Goal: Find specific page/section: Find specific page/section

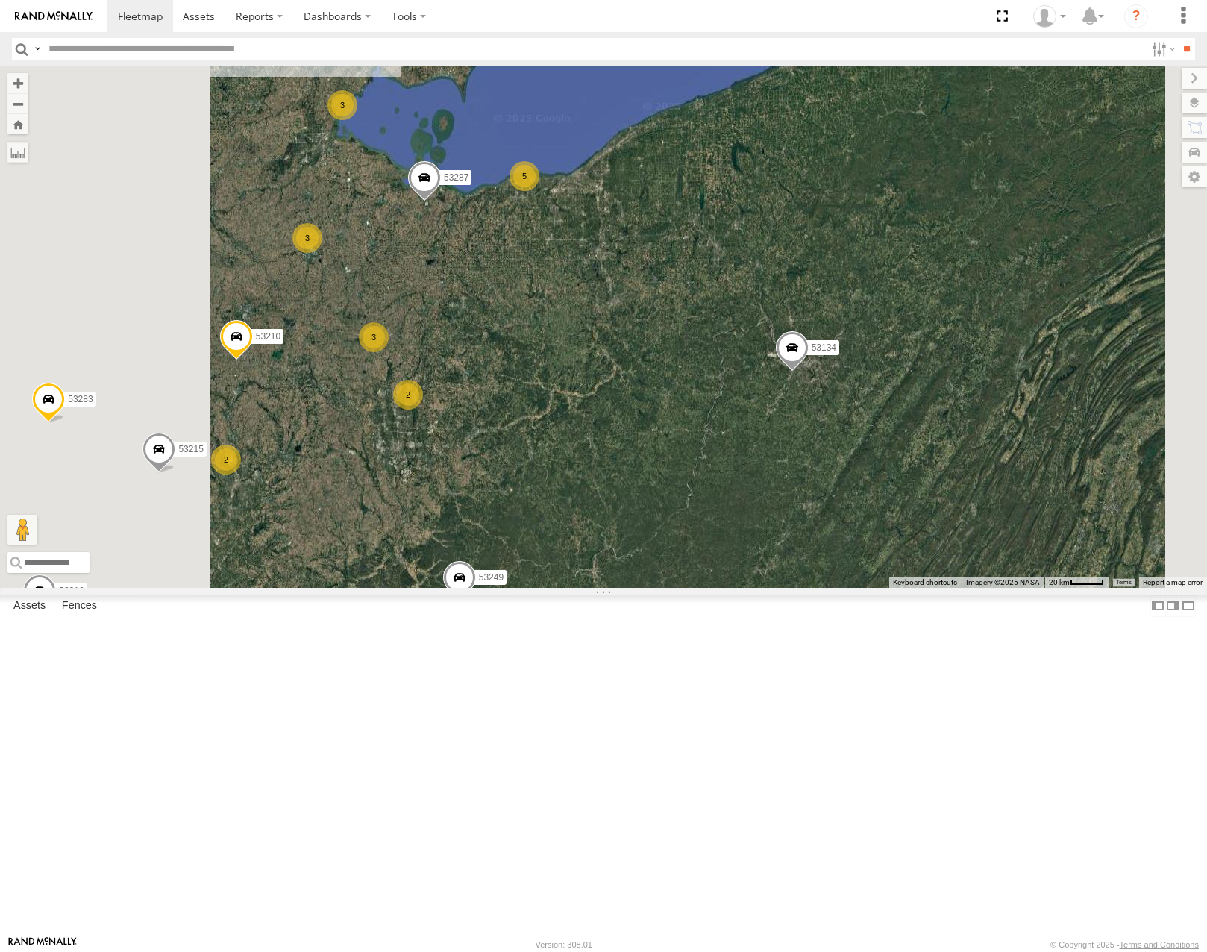
drag, startPoint x: 584, startPoint y: 593, endPoint x: 741, endPoint y: 426, distance: 229.1
click at [741, 426] on div "53215 53280 53216 53287 53210 53105 53249 53277 53283 53134 53276 26 3 3 3 8 5 …" at bounding box center [603, 326] width 1207 height 521
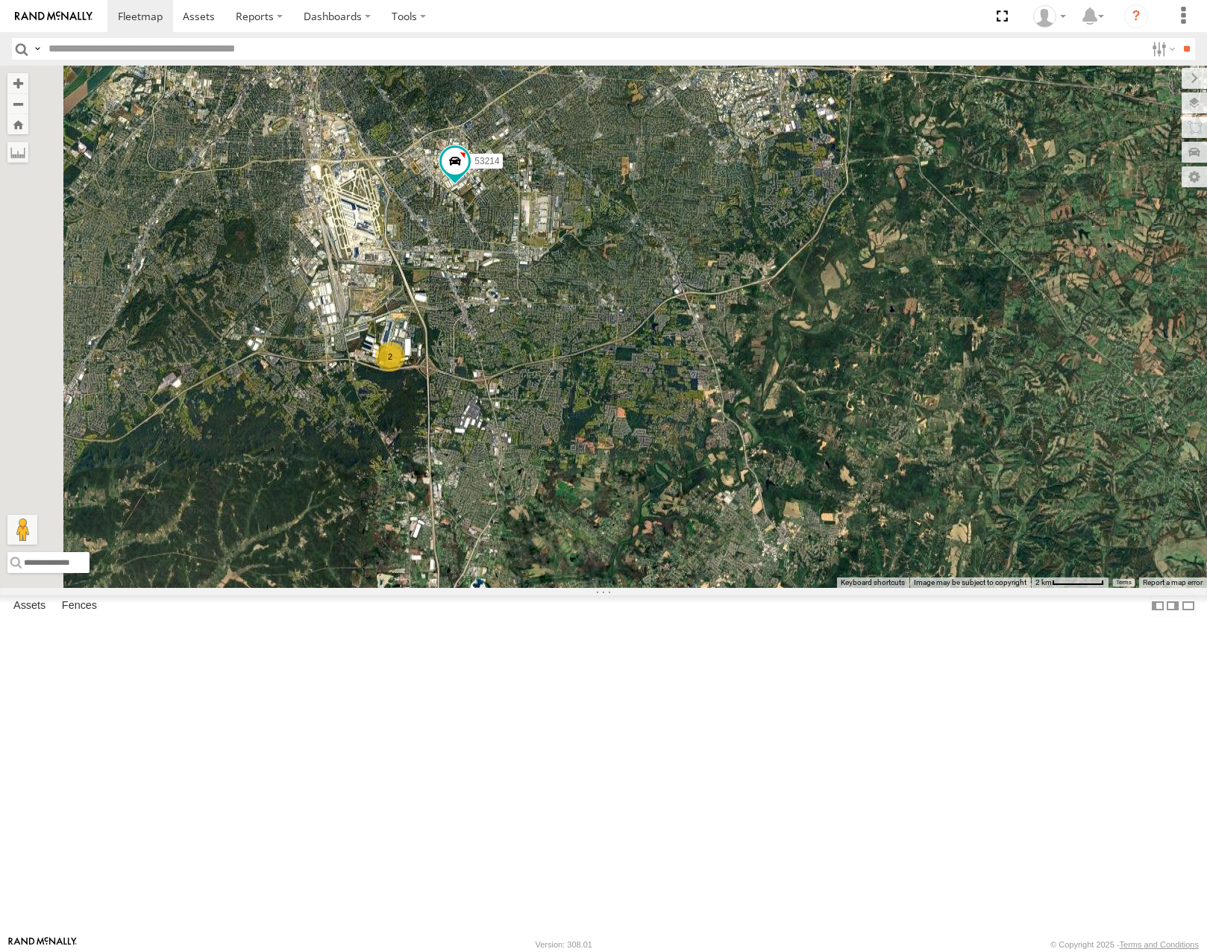
drag, startPoint x: 685, startPoint y: 431, endPoint x: 656, endPoint y: 525, distance: 98.2
click at [657, 524] on div "53215 53280 53216 53287 53210 53105 53249 53283 53134 53133 53106 53149 53247 5…" at bounding box center [603, 326] width 1207 height 521
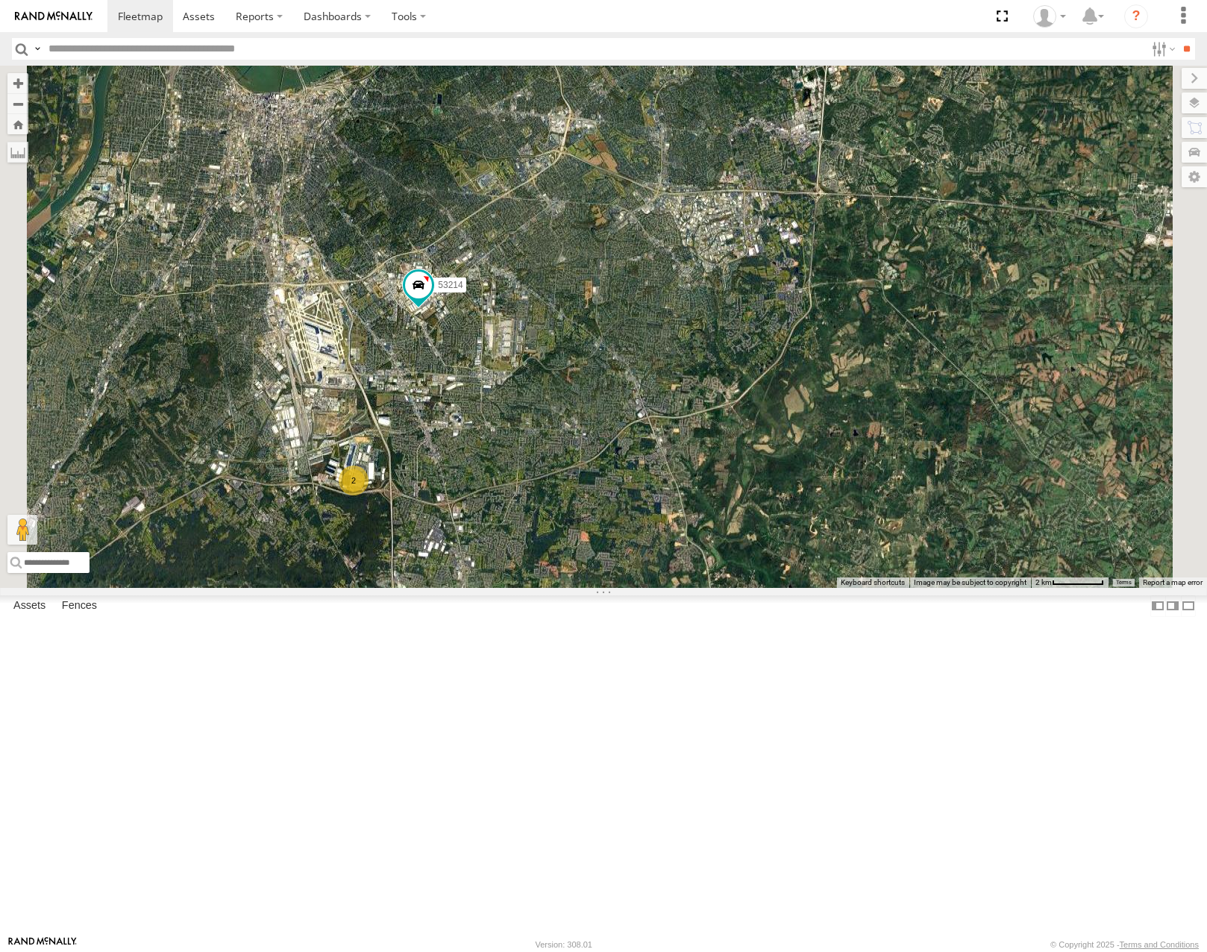
drag, startPoint x: 727, startPoint y: 384, endPoint x: 680, endPoint y: 538, distance: 160.7
click at [680, 538] on div "53215 53280 53216 53287 53210 53105 53249 53283 53134 53133 53106 53149 53247 5…" at bounding box center [603, 326] width 1207 height 521
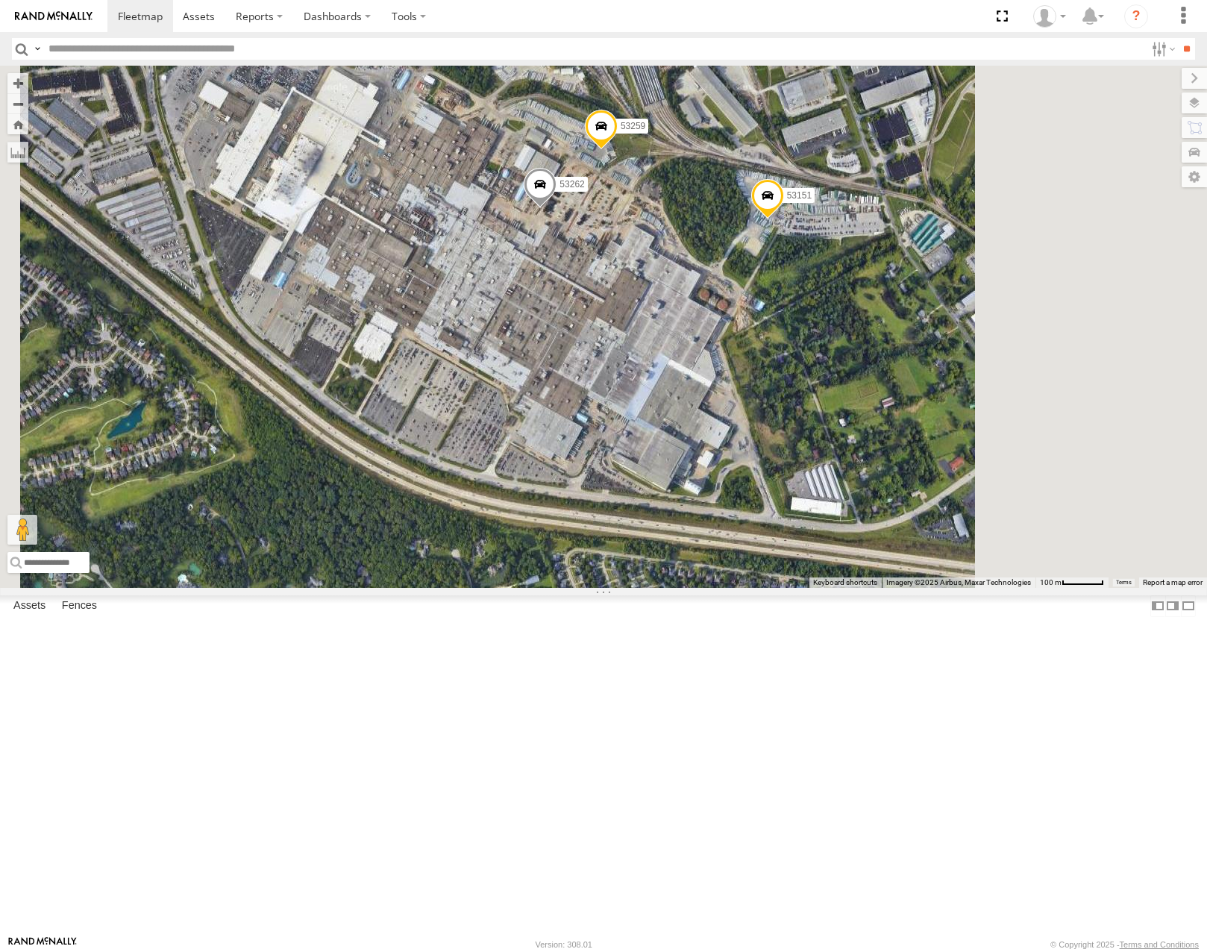
drag, startPoint x: 812, startPoint y: 420, endPoint x: 729, endPoint y: 427, distance: 83.1
click at [735, 428] on div "53215 53280 53216 53287 53210 53105 53249 53283 53134 53133 53106 53149 53247 5…" at bounding box center [603, 326] width 1207 height 521
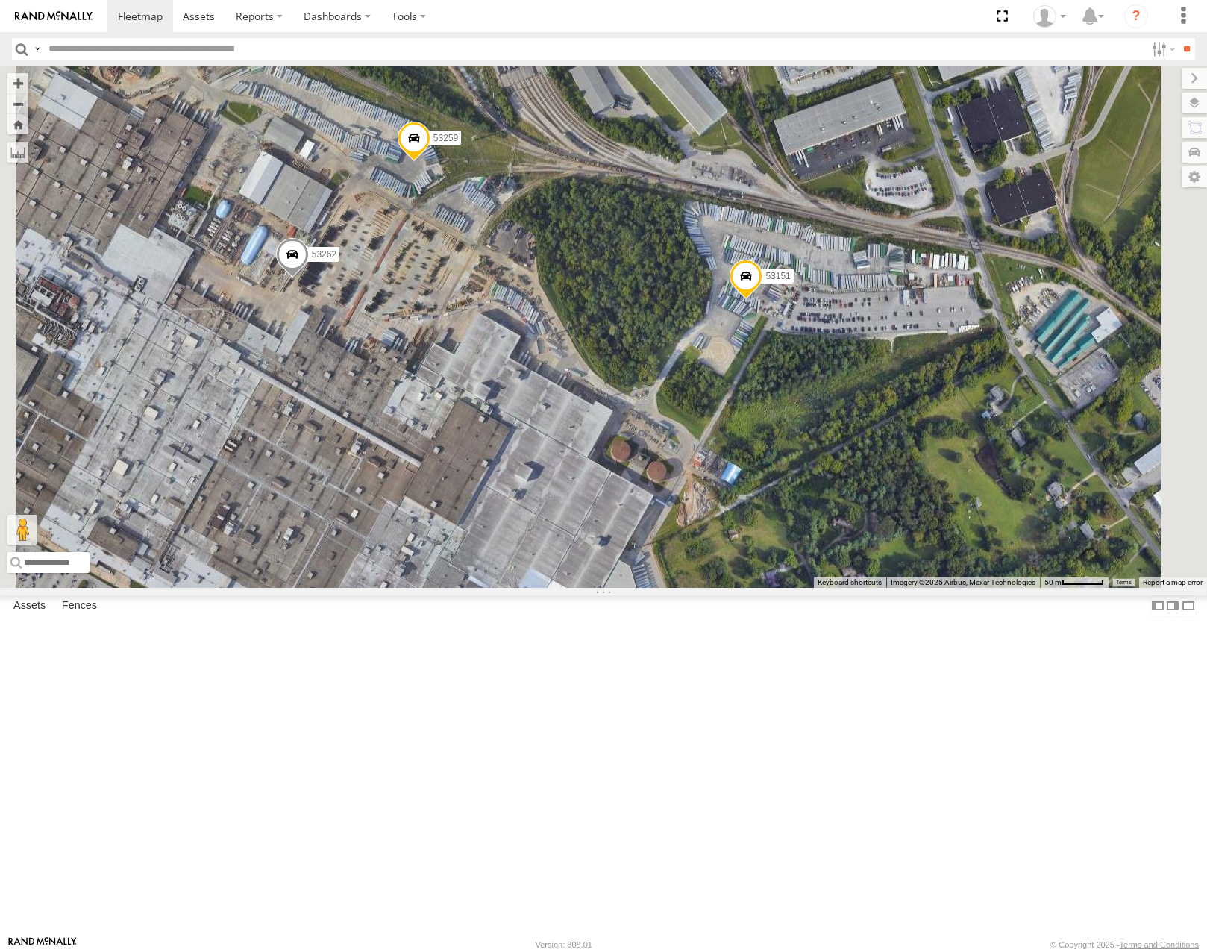
click at [430, 162] on span at bounding box center [414, 142] width 33 height 40
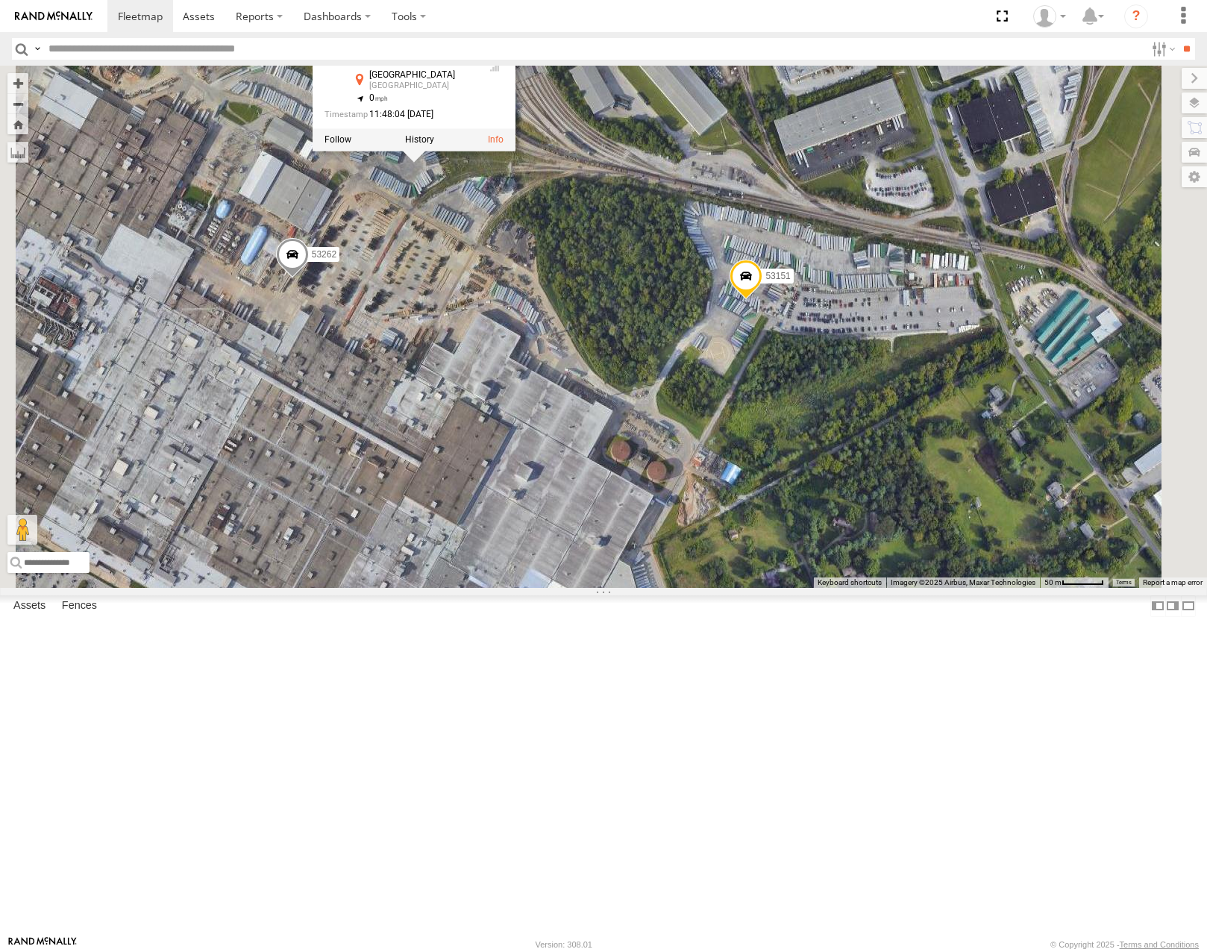
click at [434, 145] on label at bounding box center [419, 139] width 29 height 10
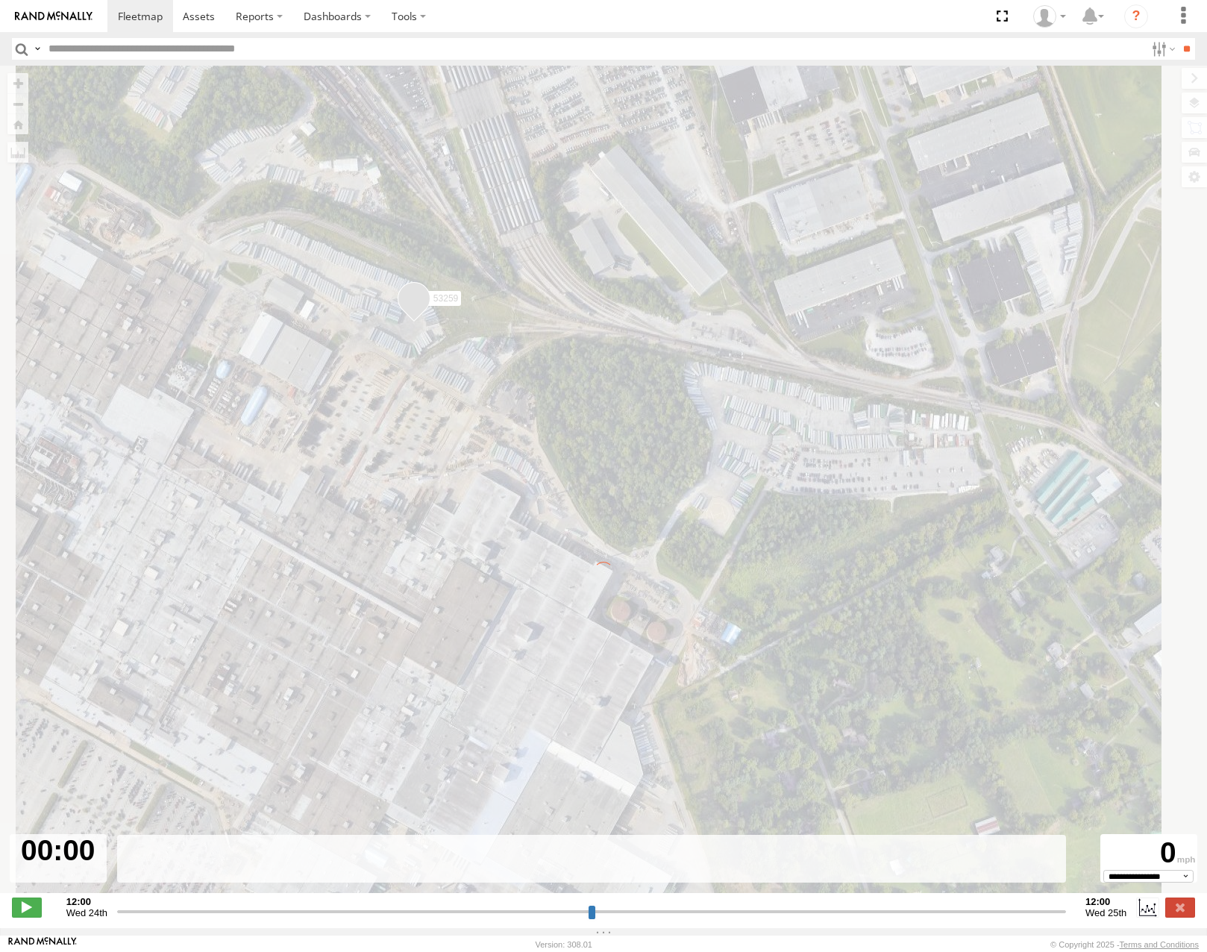
type input "**********"
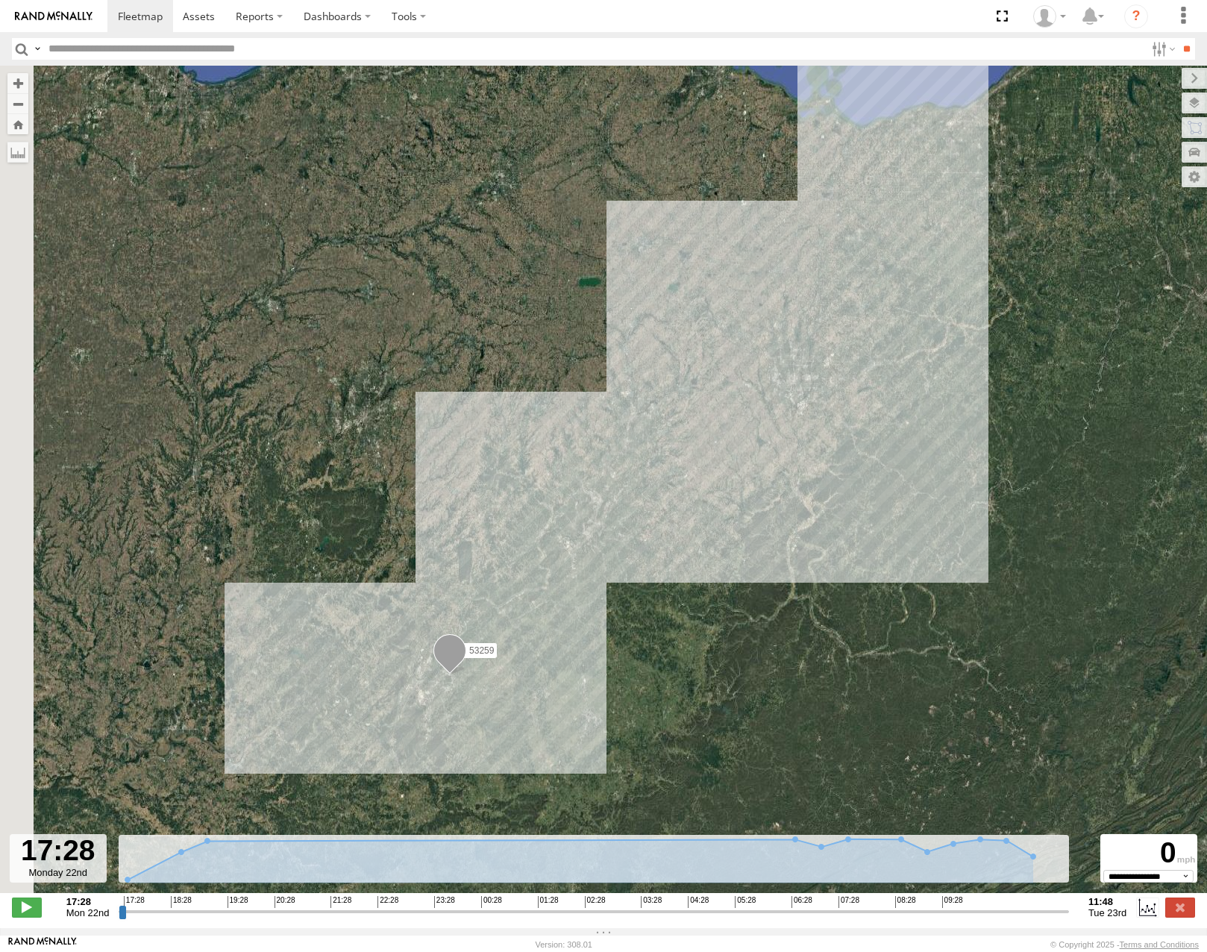
drag, startPoint x: 626, startPoint y: 587, endPoint x: 710, endPoint y: 489, distance: 129.1
click at [710, 489] on div "53259" at bounding box center [603, 487] width 1207 height 843
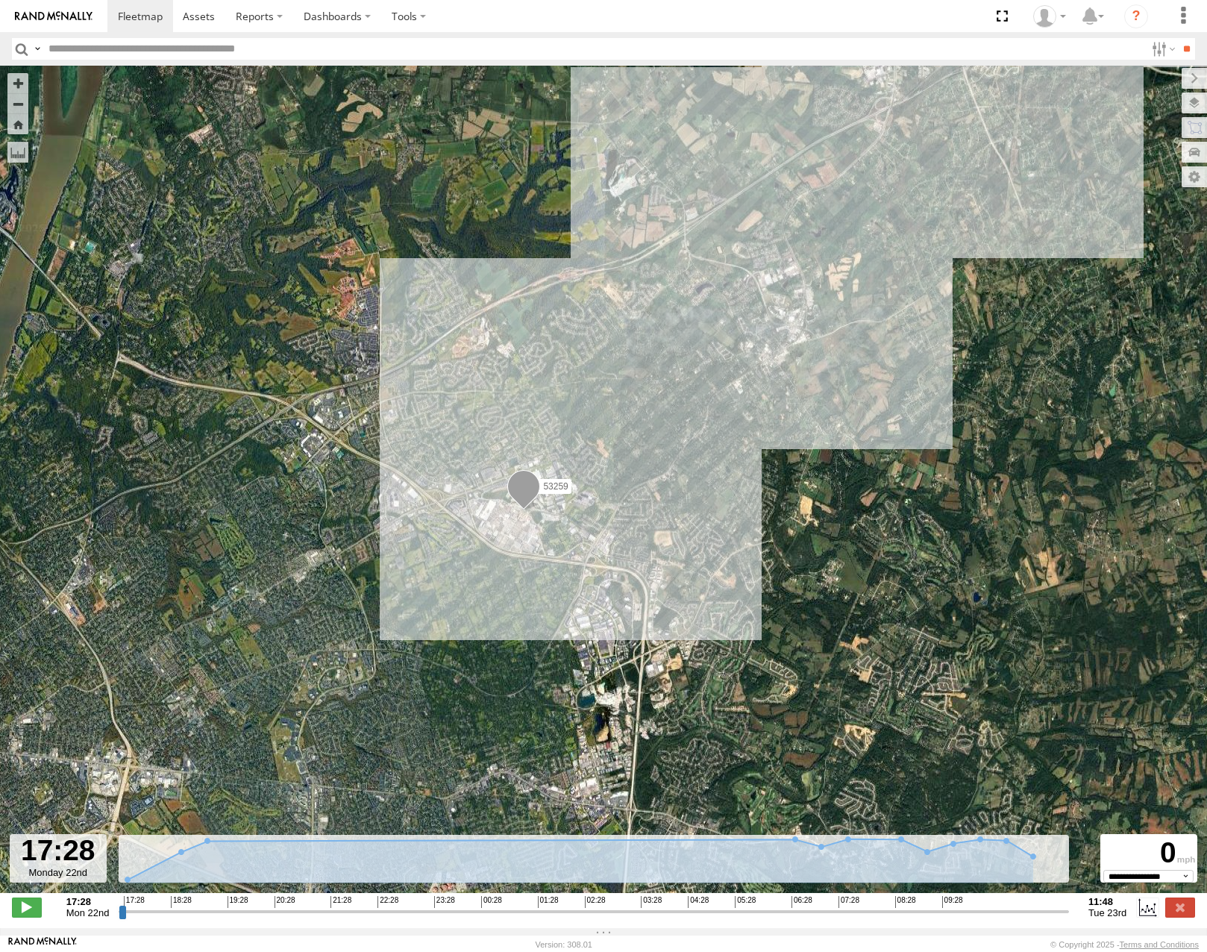
click at [0, 0] on div "Terrain" at bounding box center [0, 0] width 0 height 0
click at [0, 0] on span "Roadmap" at bounding box center [0, 0] width 0 height 0
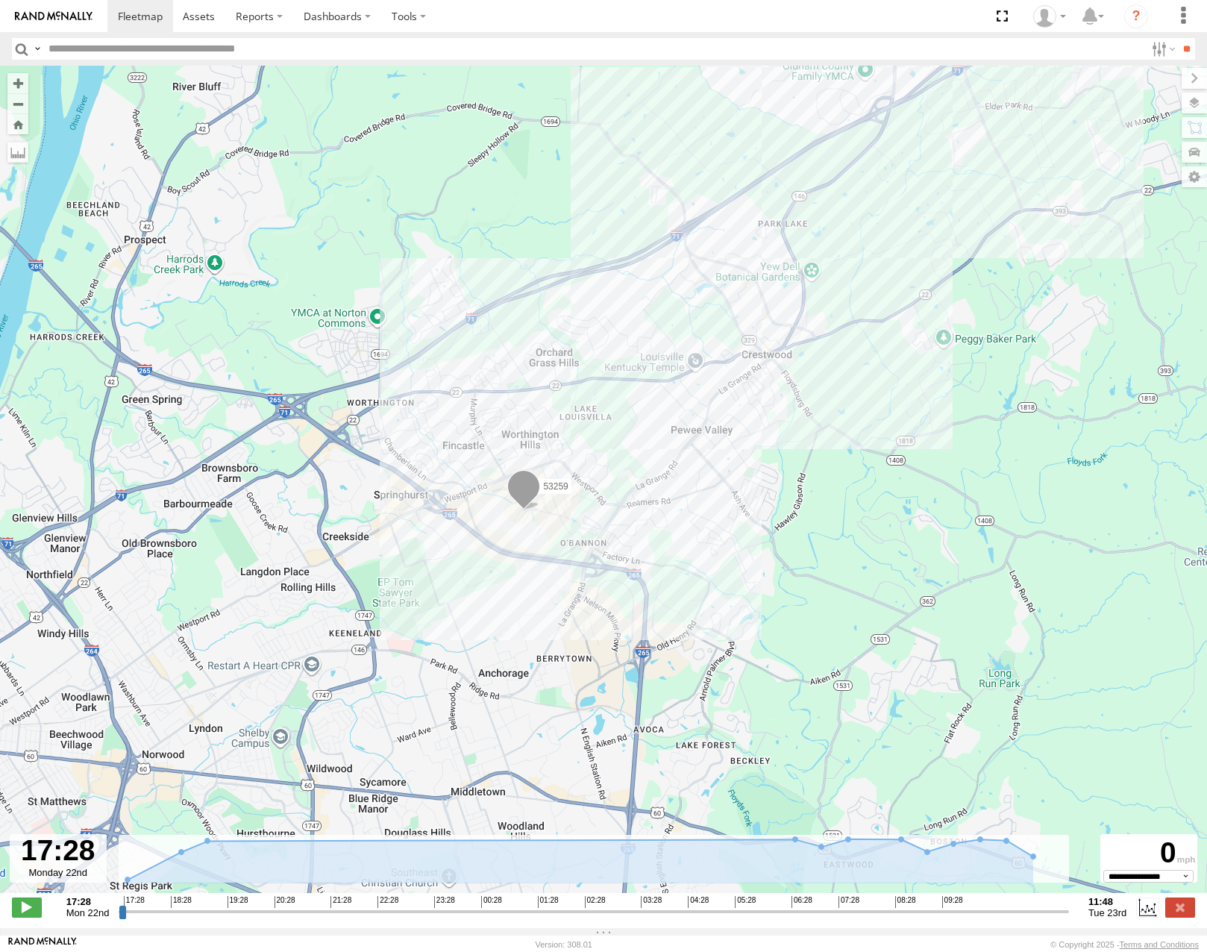
click at [804, 366] on div "53259" at bounding box center [603, 487] width 1207 height 843
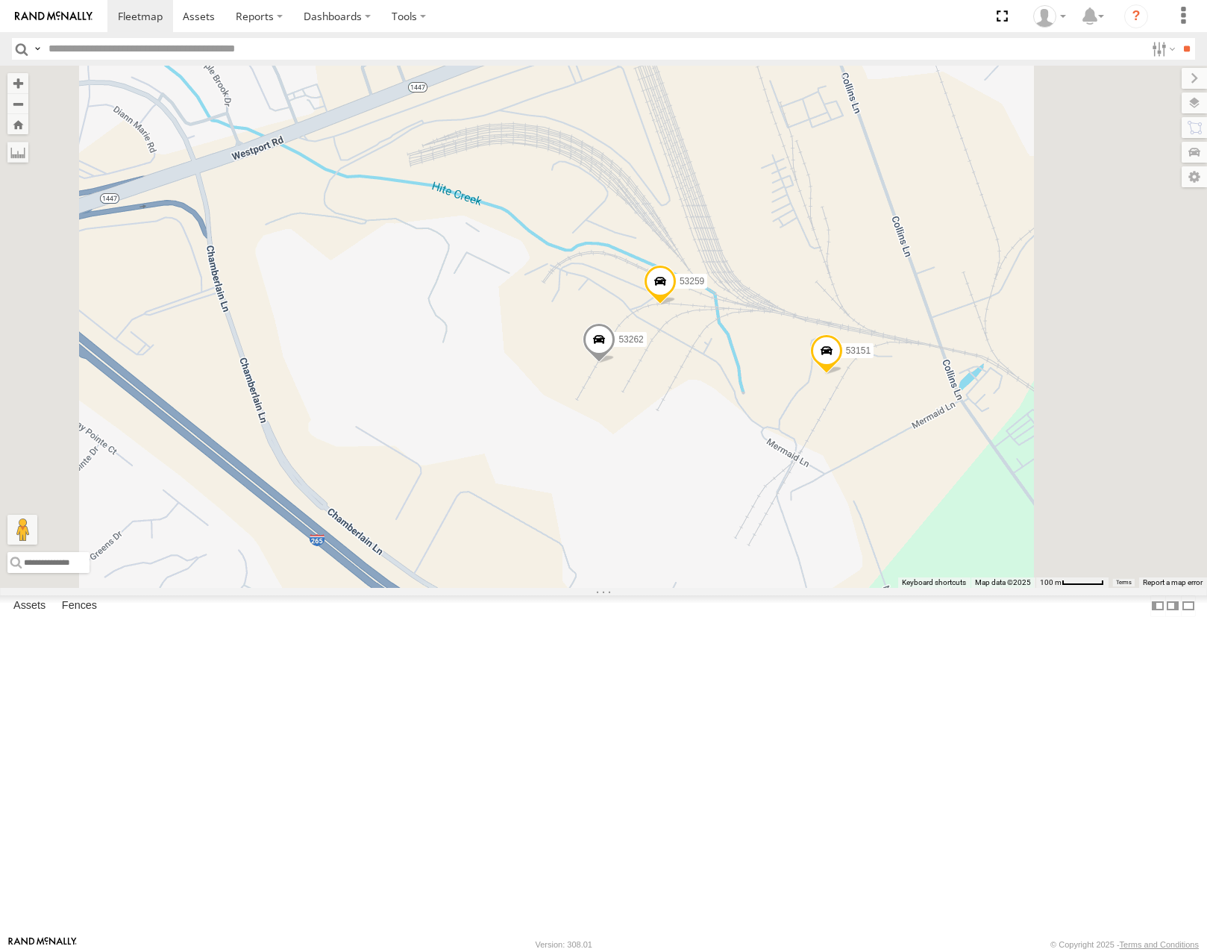
click at [201, 50] on input "text" at bounding box center [594, 49] width 1103 height 22
type input "*****"
click at [1178, 38] on input "**" at bounding box center [1186, 49] width 17 height 22
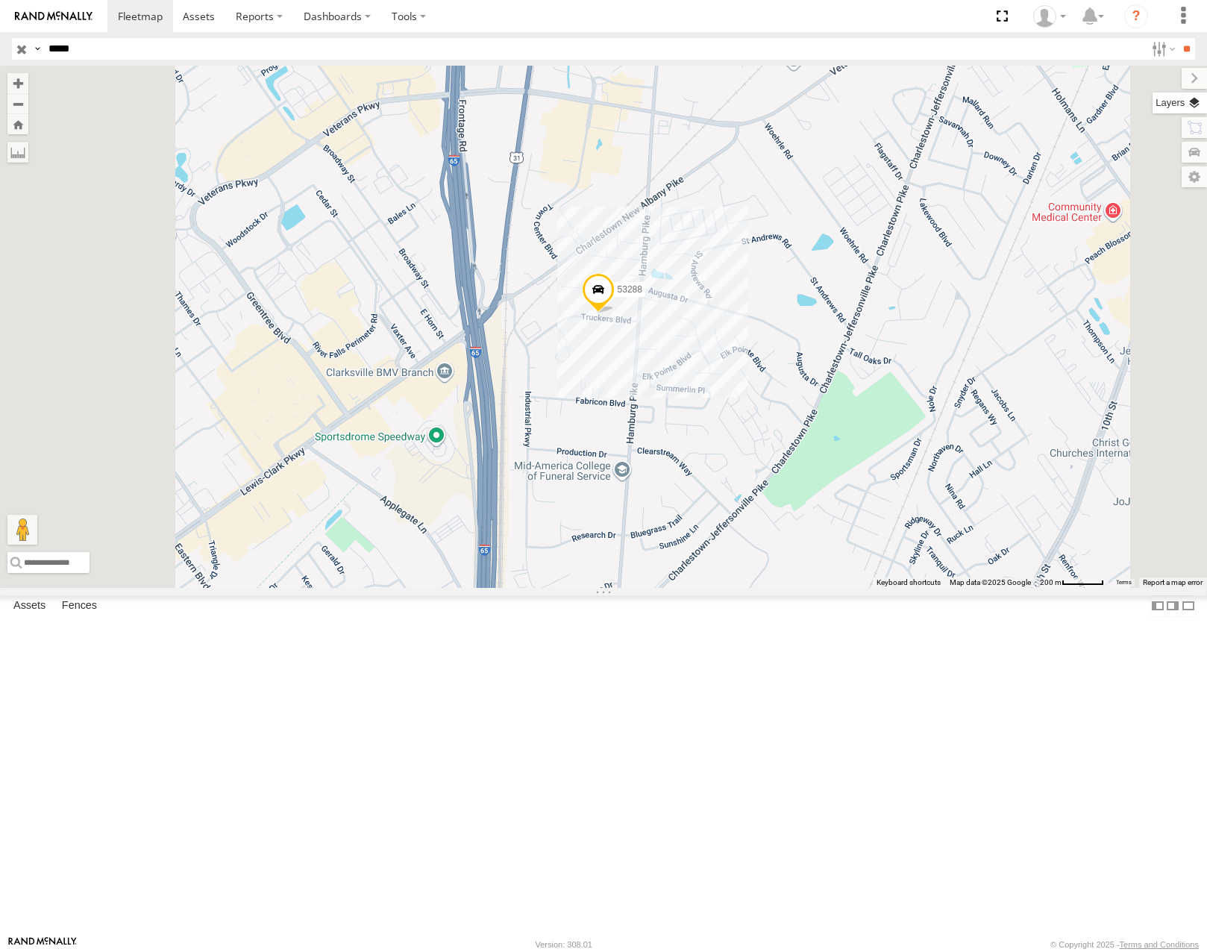
click at [1194, 99] on label at bounding box center [1180, 103] width 54 height 21
click at [0, 0] on span "Basemaps" at bounding box center [0, 0] width 0 height 0
click at [0, 0] on span "Satellite" at bounding box center [0, 0] width 0 height 0
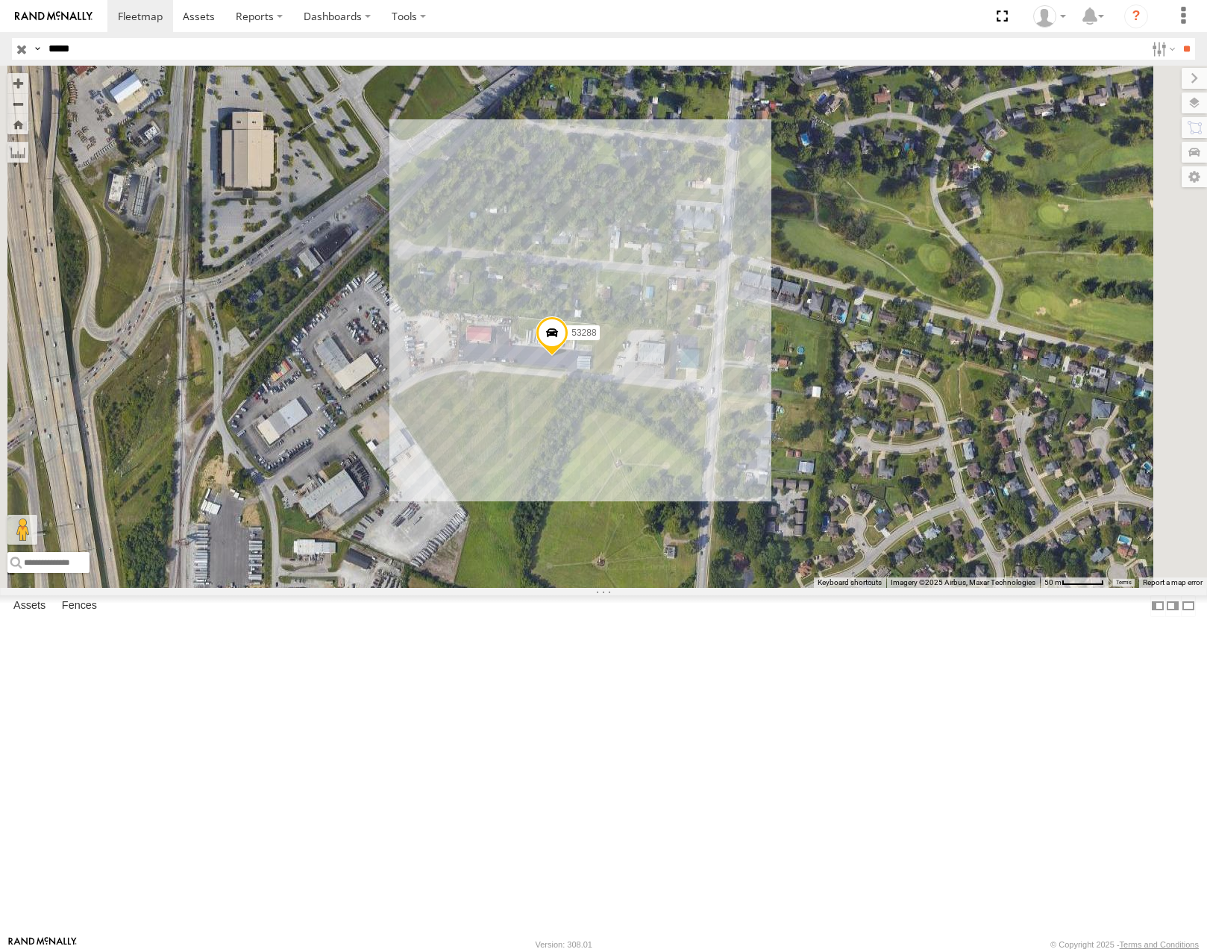
click at [22, 46] on input "button" at bounding box center [21, 49] width 19 height 22
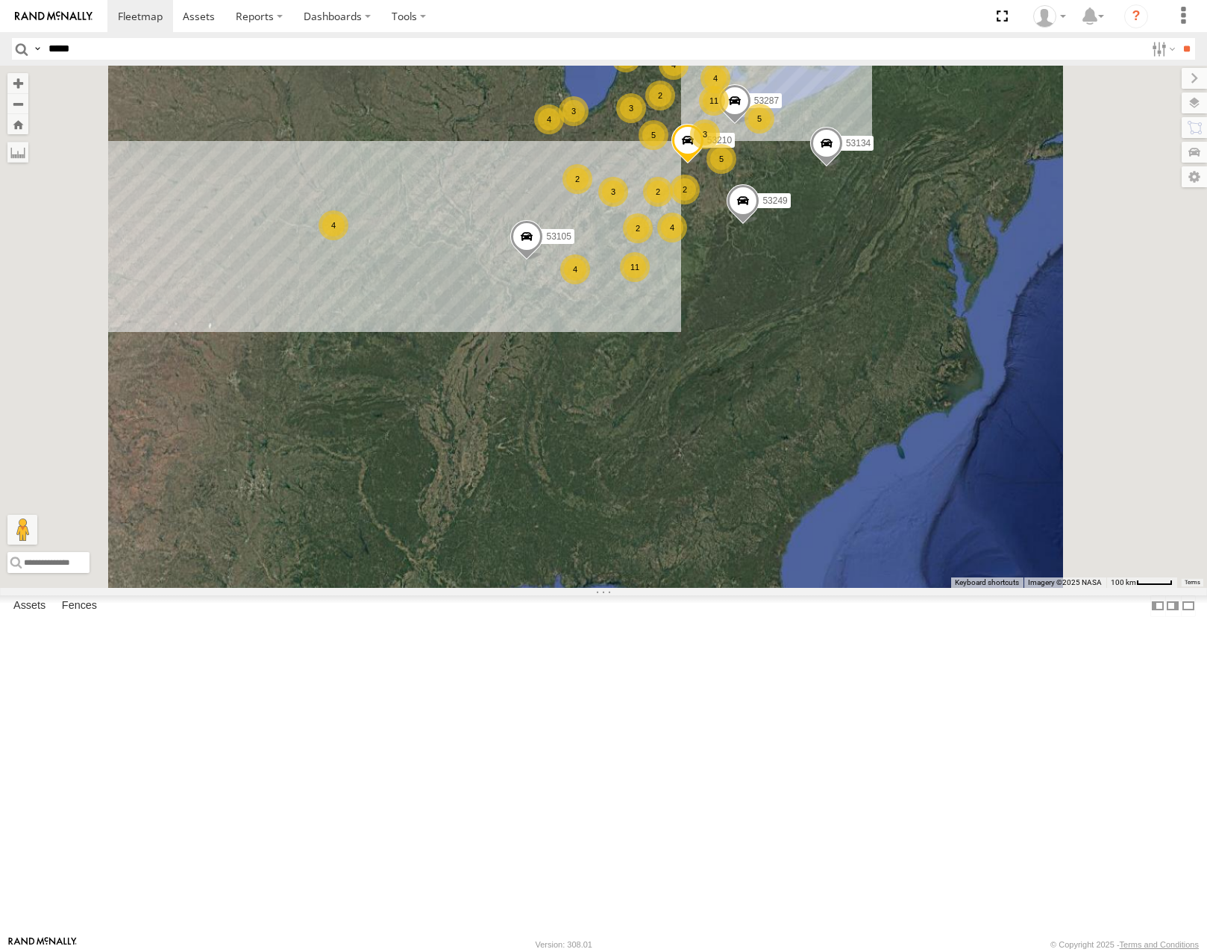
drag, startPoint x: 878, startPoint y: 276, endPoint x: 755, endPoint y: 443, distance: 207.5
click at [755, 443] on div "53287 53210 53105 53249 53264 53134 31 2 4 5 3 11 2 4 4 11 3 3 5 2 5 2 3 3 4 4 …" at bounding box center [603, 326] width 1207 height 521
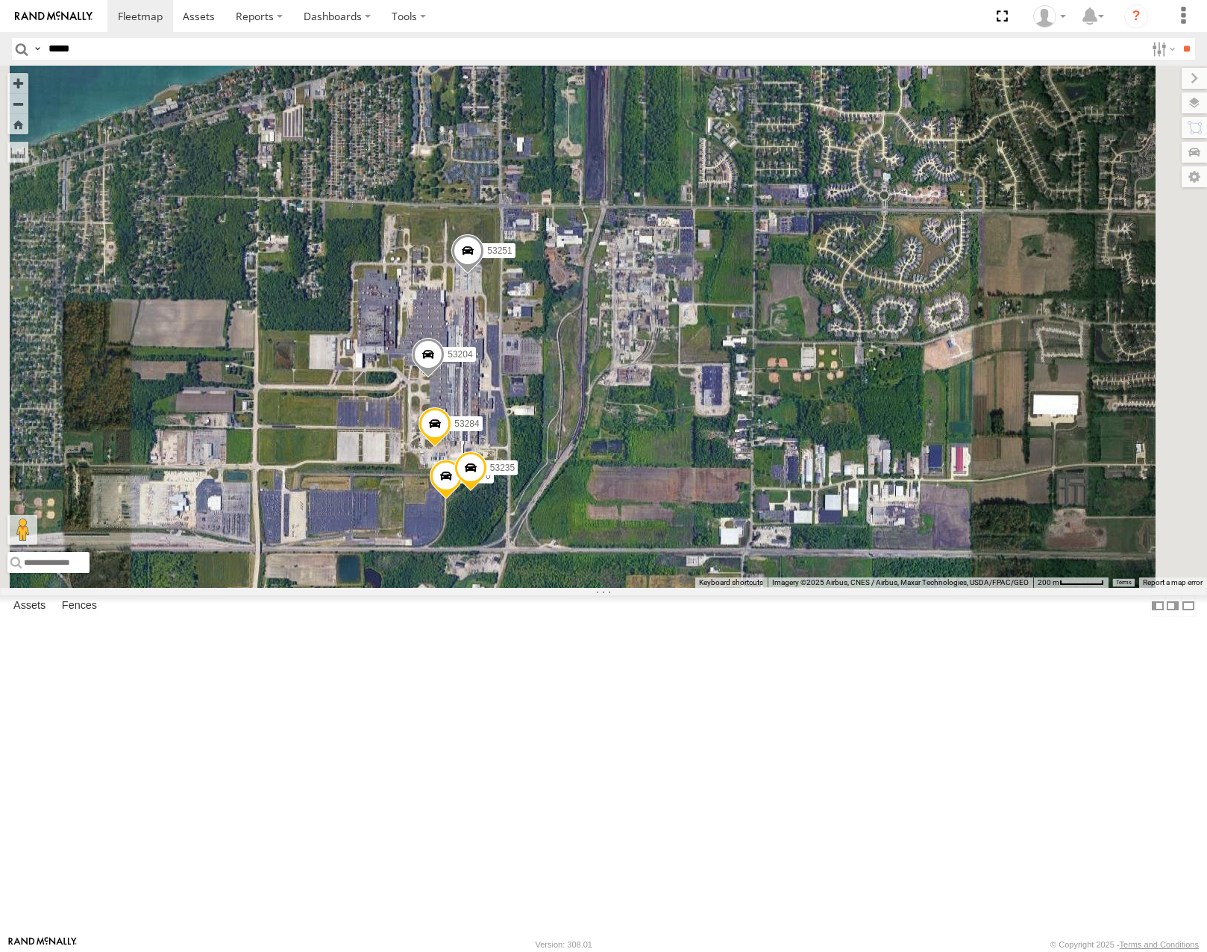
drag, startPoint x: 762, startPoint y: 517, endPoint x: 813, endPoint y: 484, distance: 60.4
click at [813, 484] on div "53287 53210 53105 53249 53264 53134 53215 53280 53216 53133 53283 53257 53276 5…" at bounding box center [603, 326] width 1207 height 521
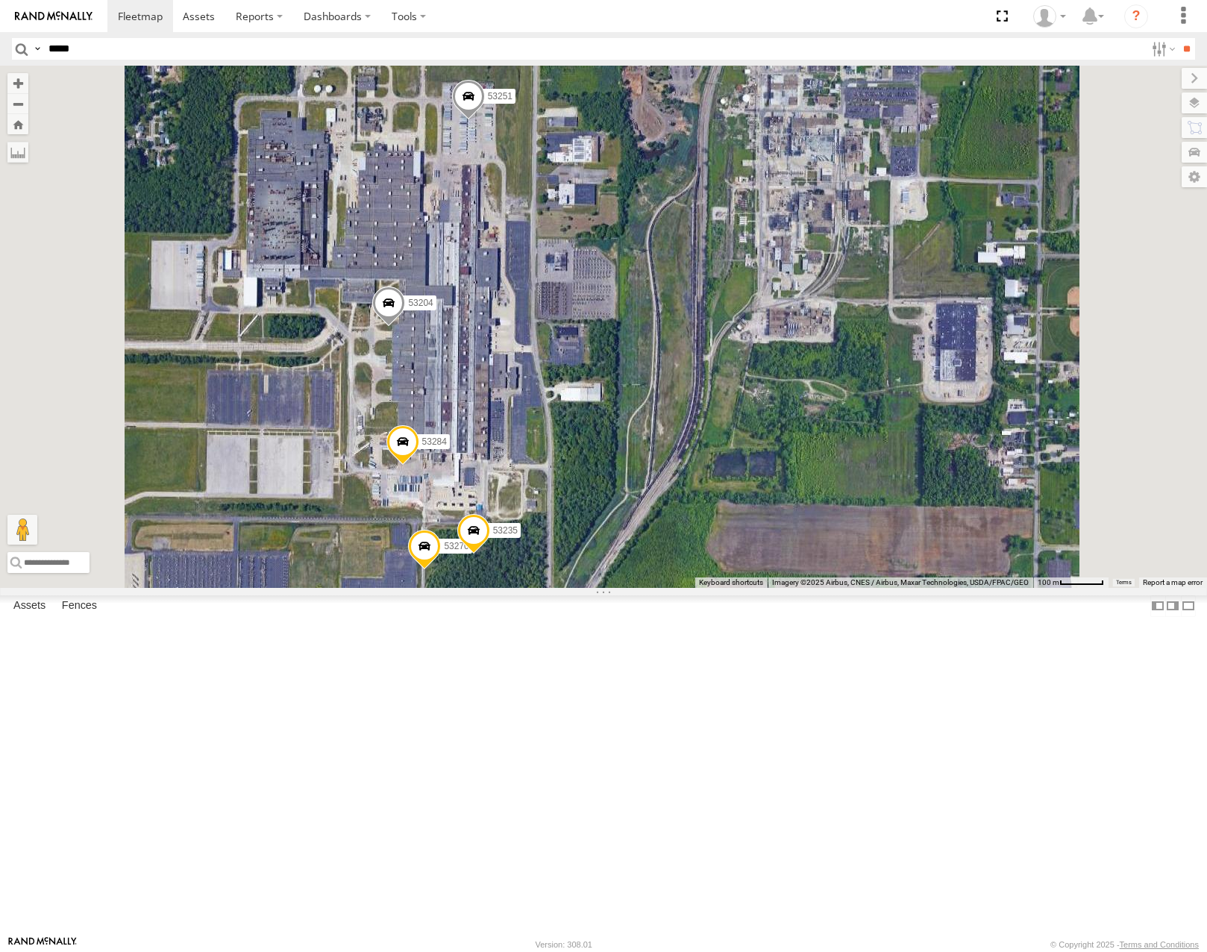
drag, startPoint x: 788, startPoint y: 539, endPoint x: 844, endPoint y: 453, distance: 102.8
click at [844, 453] on div "53287 53210 53105 53249 53264 53134 53215 53280 53216 53133 53283 53257 53276 5…" at bounding box center [603, 326] width 1207 height 521
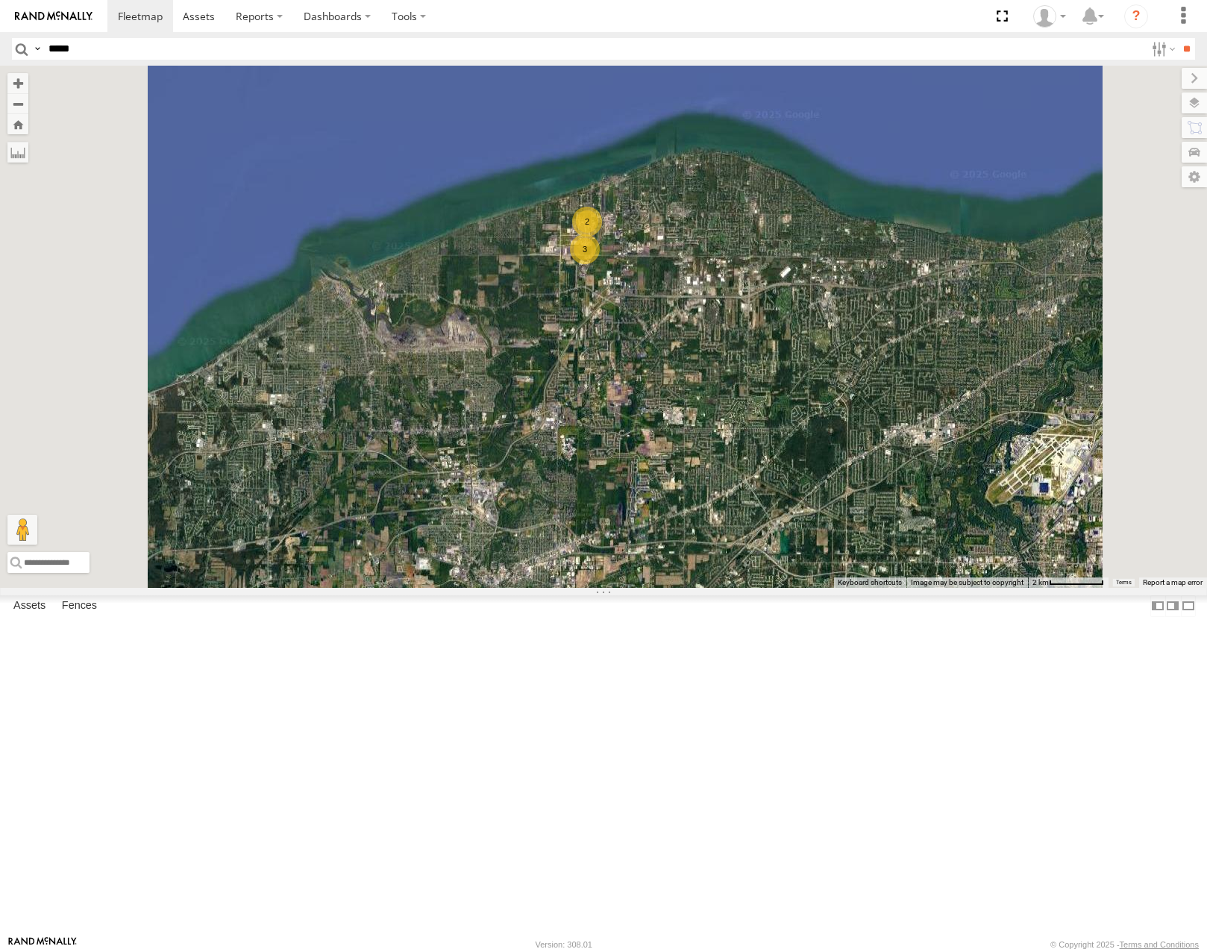
click at [0, 0] on span "Roadmap" at bounding box center [0, 0] width 0 height 0
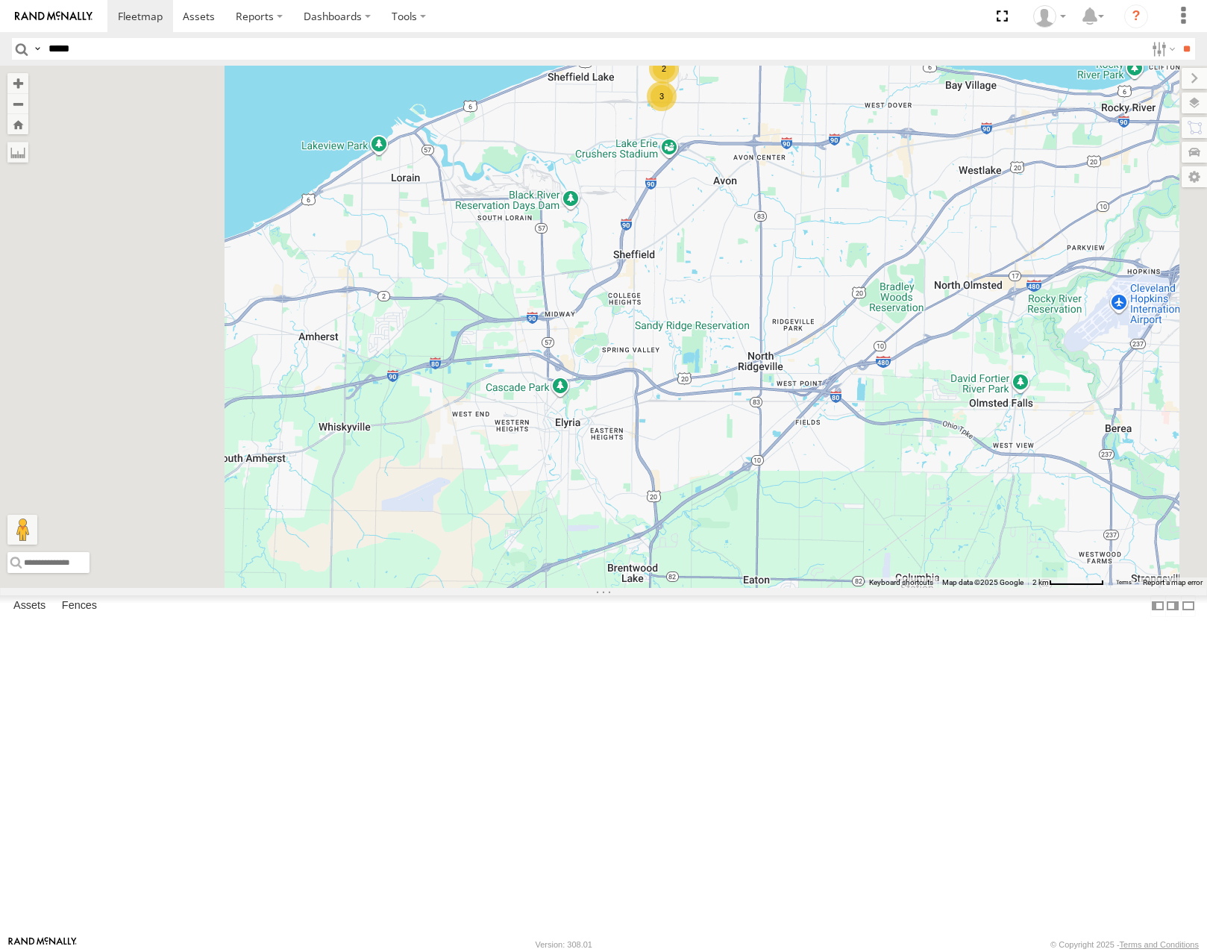
drag, startPoint x: 724, startPoint y: 613, endPoint x: 741, endPoint y: 594, distance: 25.4
click at [736, 587] on div "2 3" at bounding box center [603, 326] width 1207 height 521
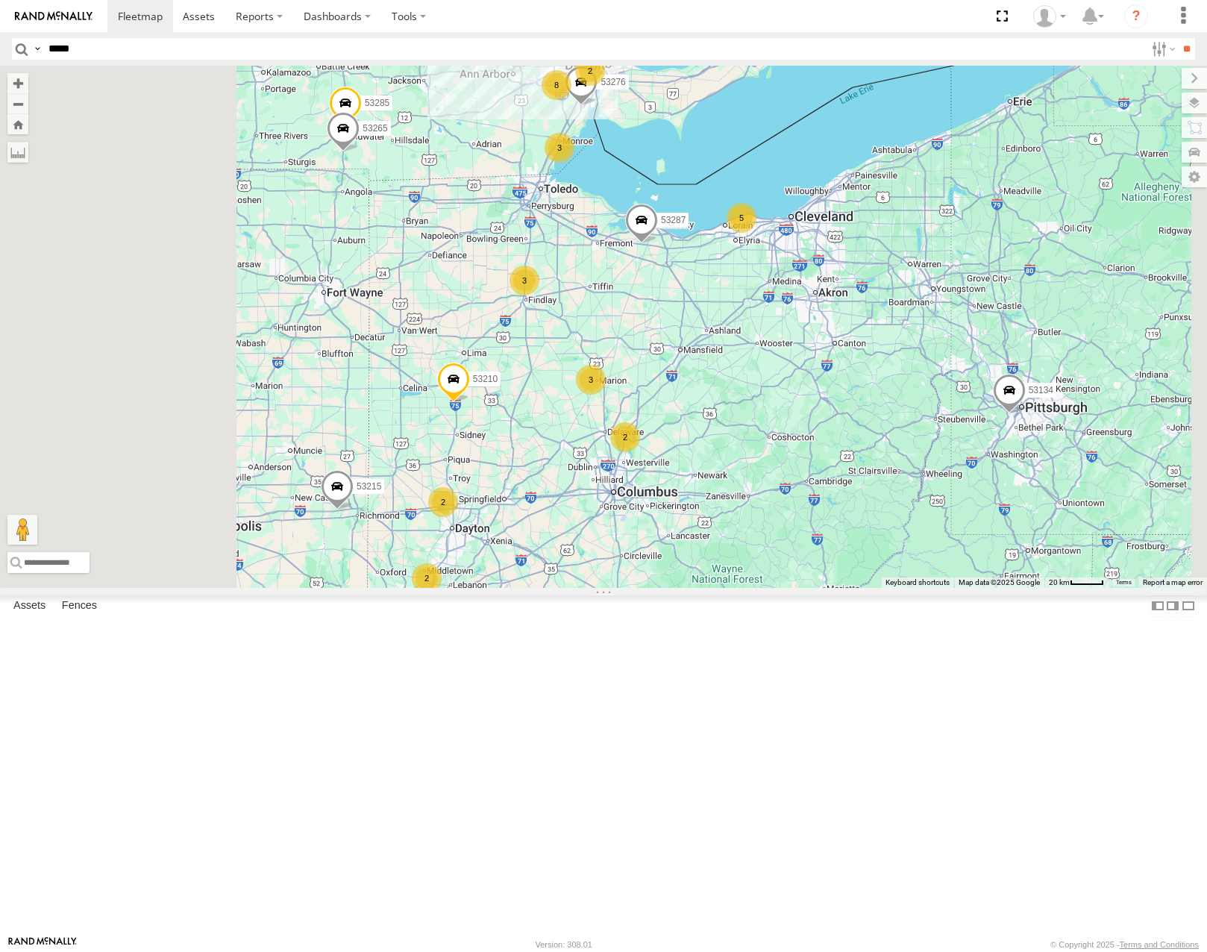
drag, startPoint x: 686, startPoint y: 677, endPoint x: 827, endPoint y: 539, distance: 197.3
click at [826, 539] on div "26 53215 3 3 3 53285 8 5 53287 53210 2 2 4 2 53257 2 53261 2 53276 53265 53211 …" at bounding box center [603, 326] width 1207 height 521
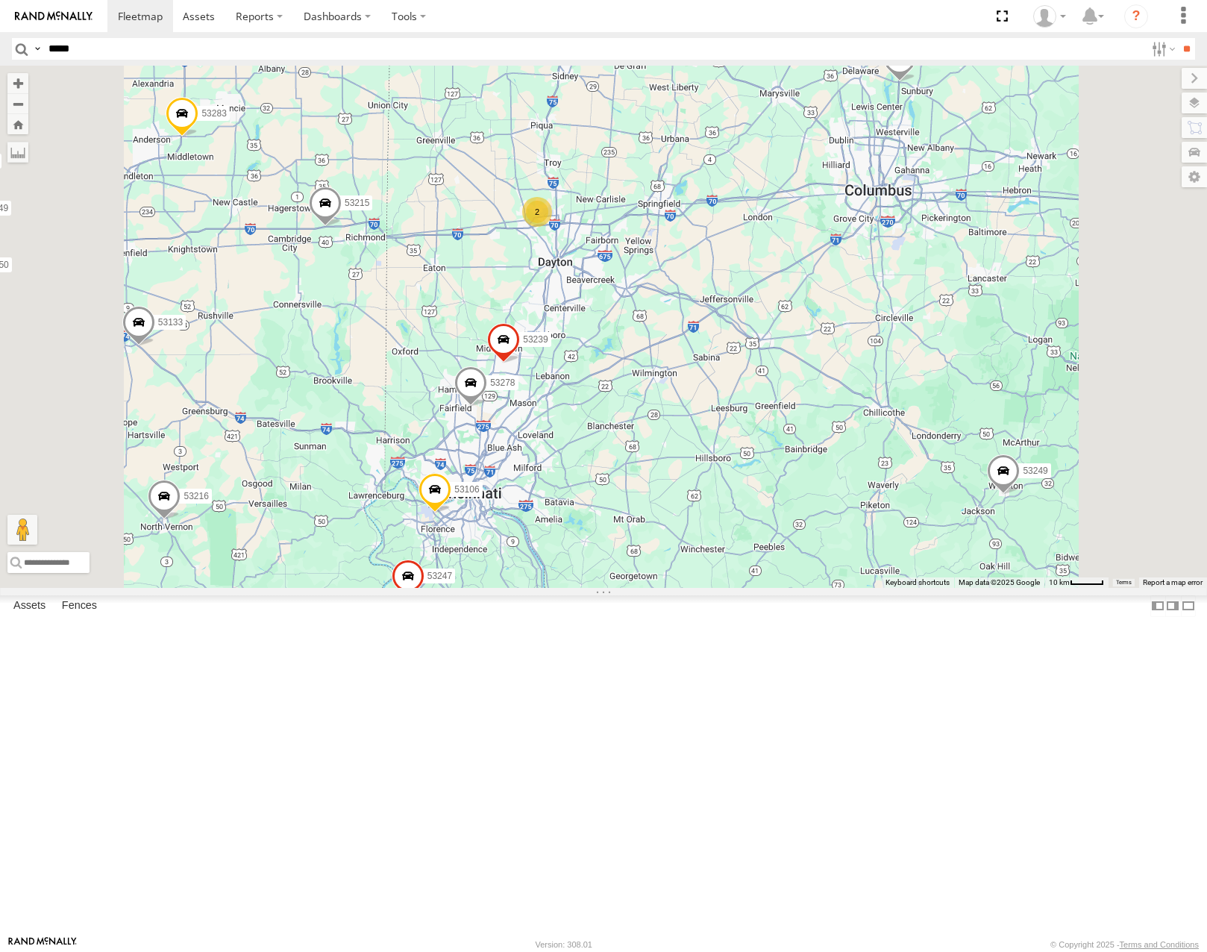
drag, startPoint x: 715, startPoint y: 744, endPoint x: 756, endPoint y: 662, distance: 91.1
click at [756, 587] on div "53215 53285 53287 53210 53257 53261 53276 53265 53211 53134 53144 53216 53106 5…" at bounding box center [603, 326] width 1207 height 521
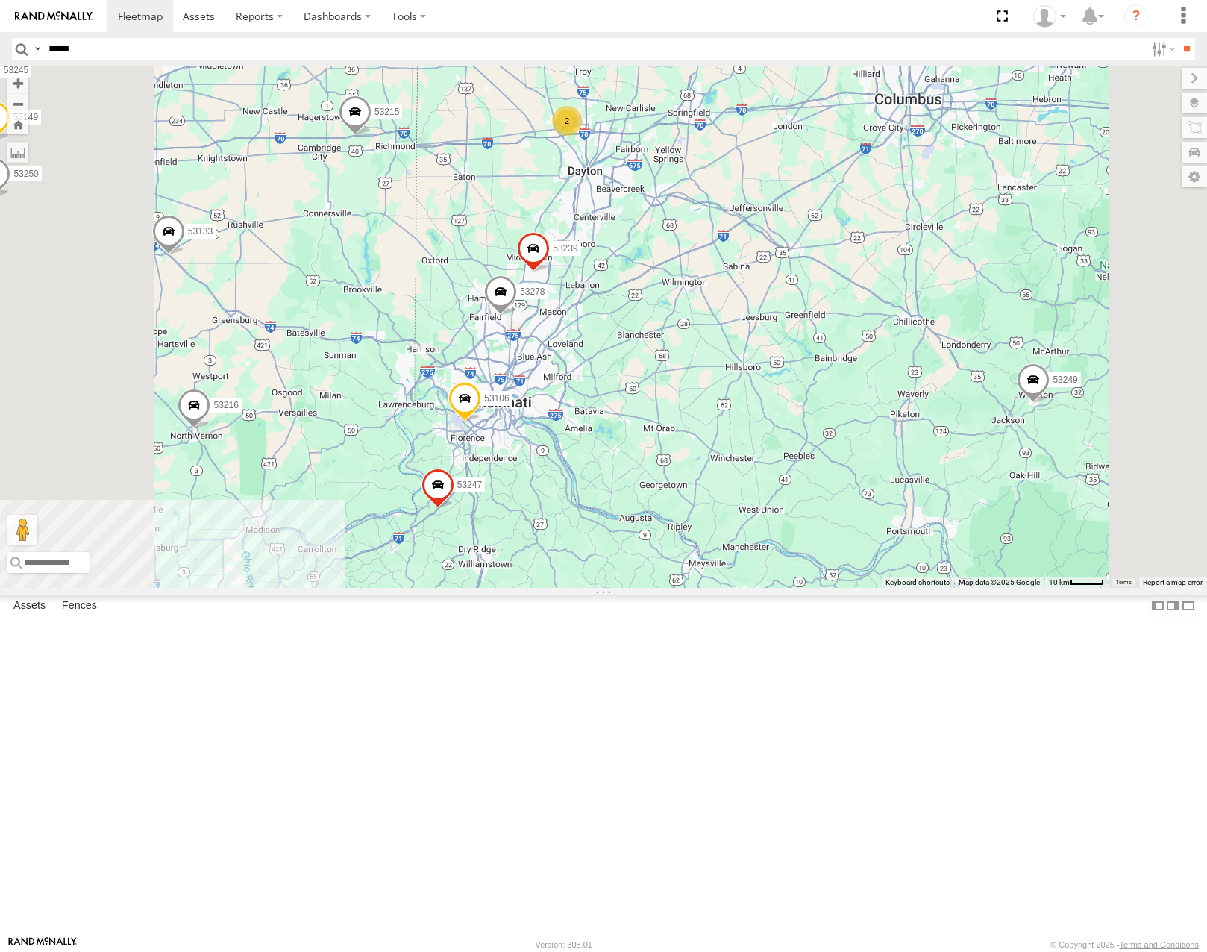
click at [768, 520] on div "53215 53285 53287 53210 53257 53261 53276 53265 53211 53134 53144 53216 53106 5…" at bounding box center [603, 326] width 1207 height 521
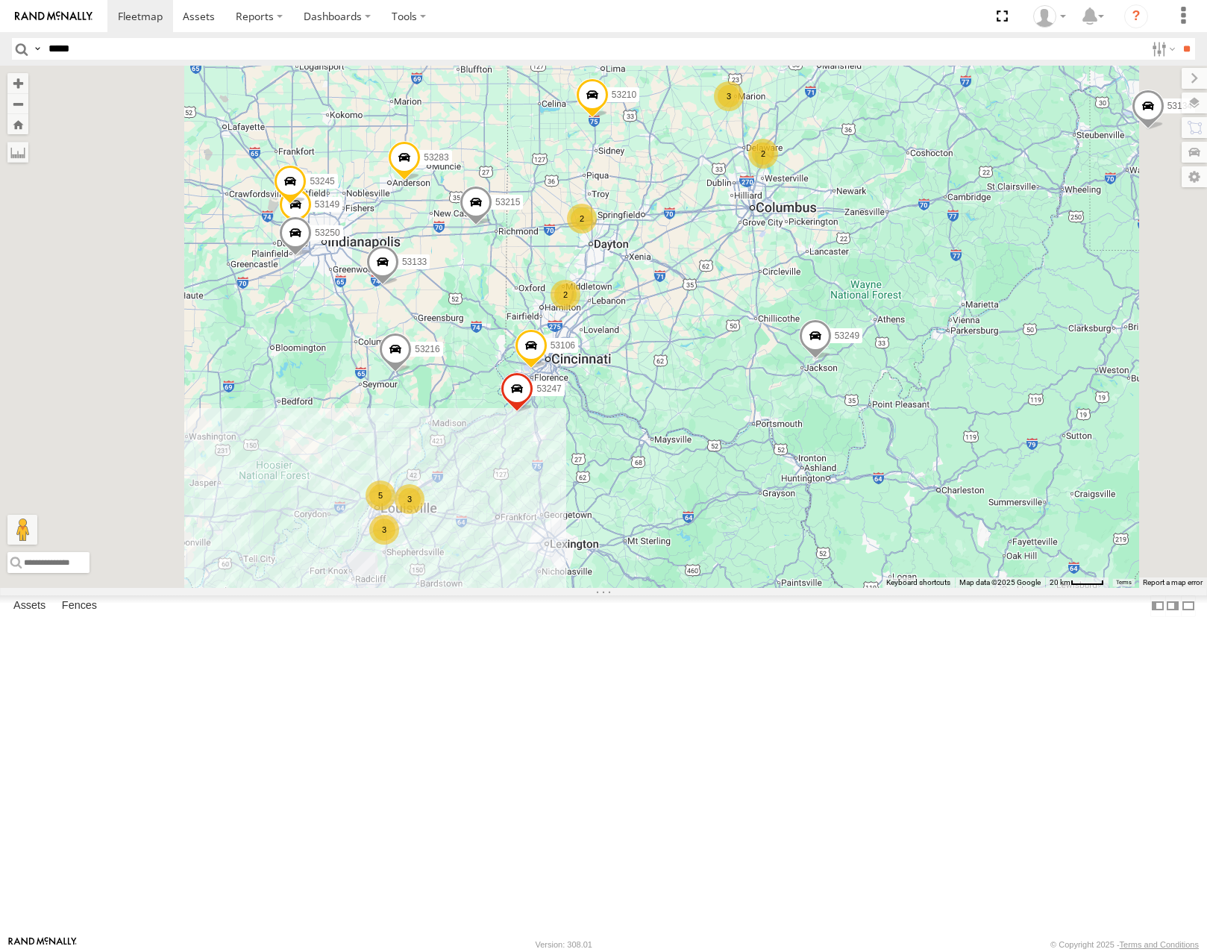
drag, startPoint x: 703, startPoint y: 742, endPoint x: 770, endPoint y: 583, distance: 171.5
click at [770, 583] on div "53215 53285 53287 53210 53257 53261 53276 53265 53211 53134 53144 53216 53106 5…" at bounding box center [603, 326] width 1207 height 521
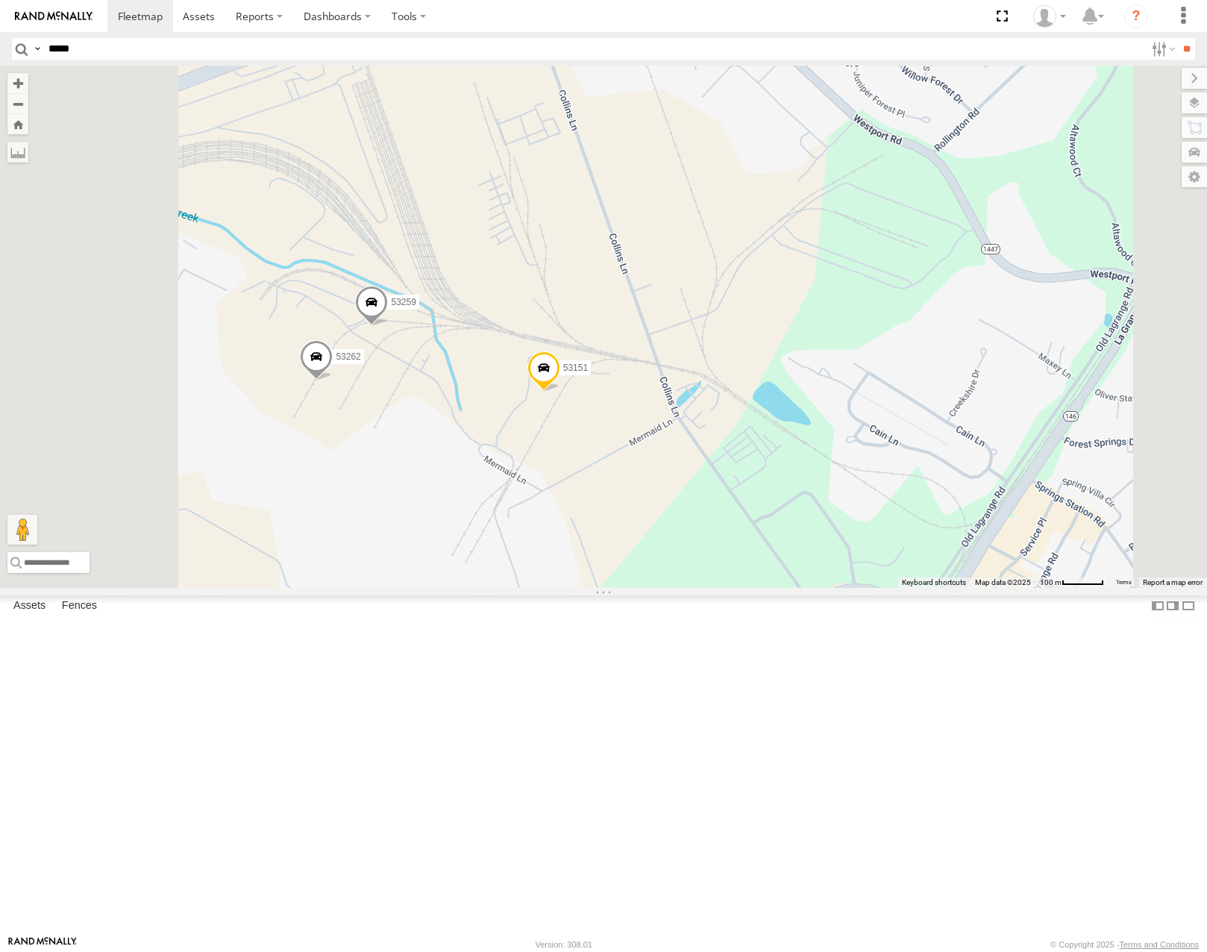
drag, startPoint x: 603, startPoint y: 577, endPoint x: 682, endPoint y: 556, distance: 81.8
click at [682, 556] on div "53215 53285 53287 53210 53257 53261 53276 53265 53211 53134 53144 53216 53106 5…" at bounding box center [603, 326] width 1207 height 521
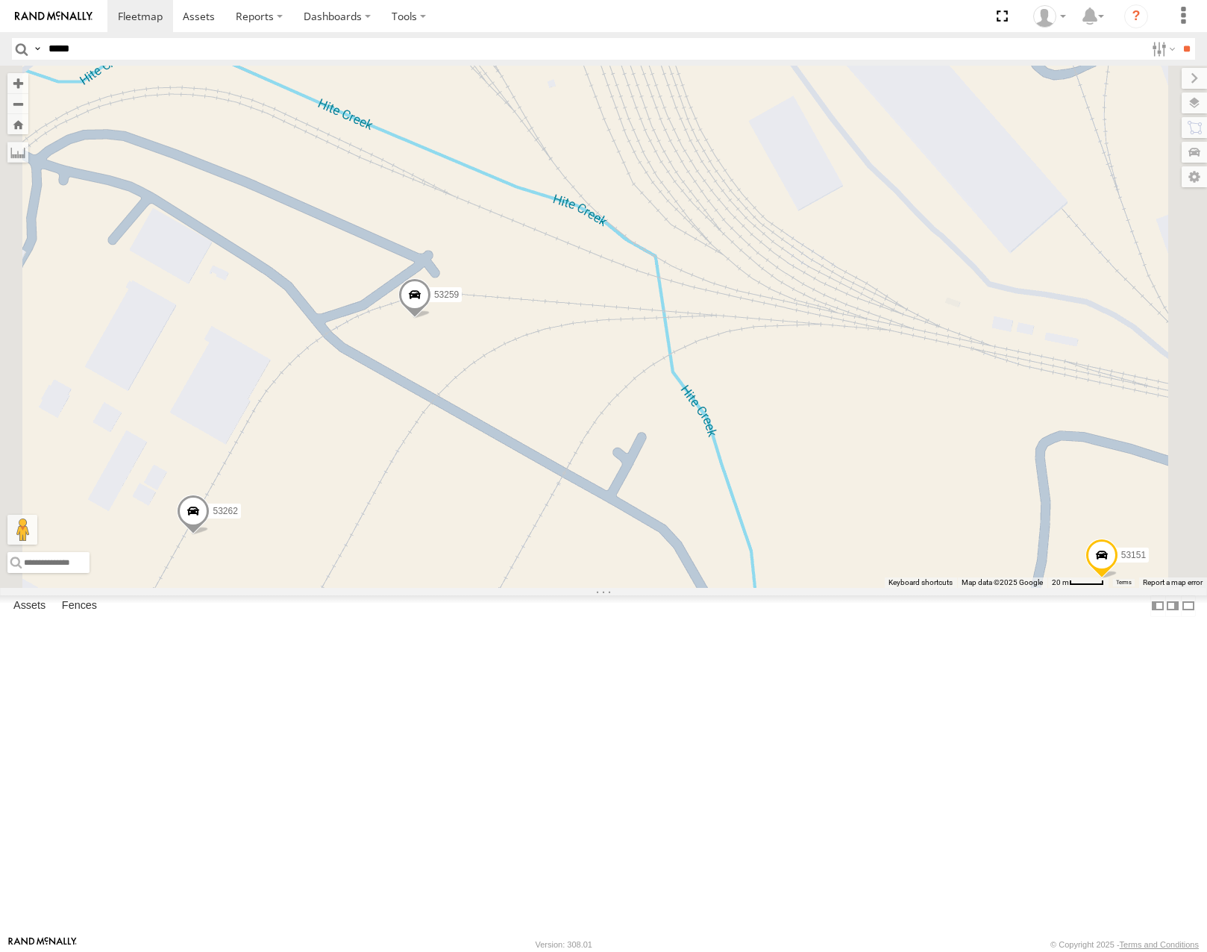
click at [0, 0] on span "Satellite" at bounding box center [0, 0] width 0 height 0
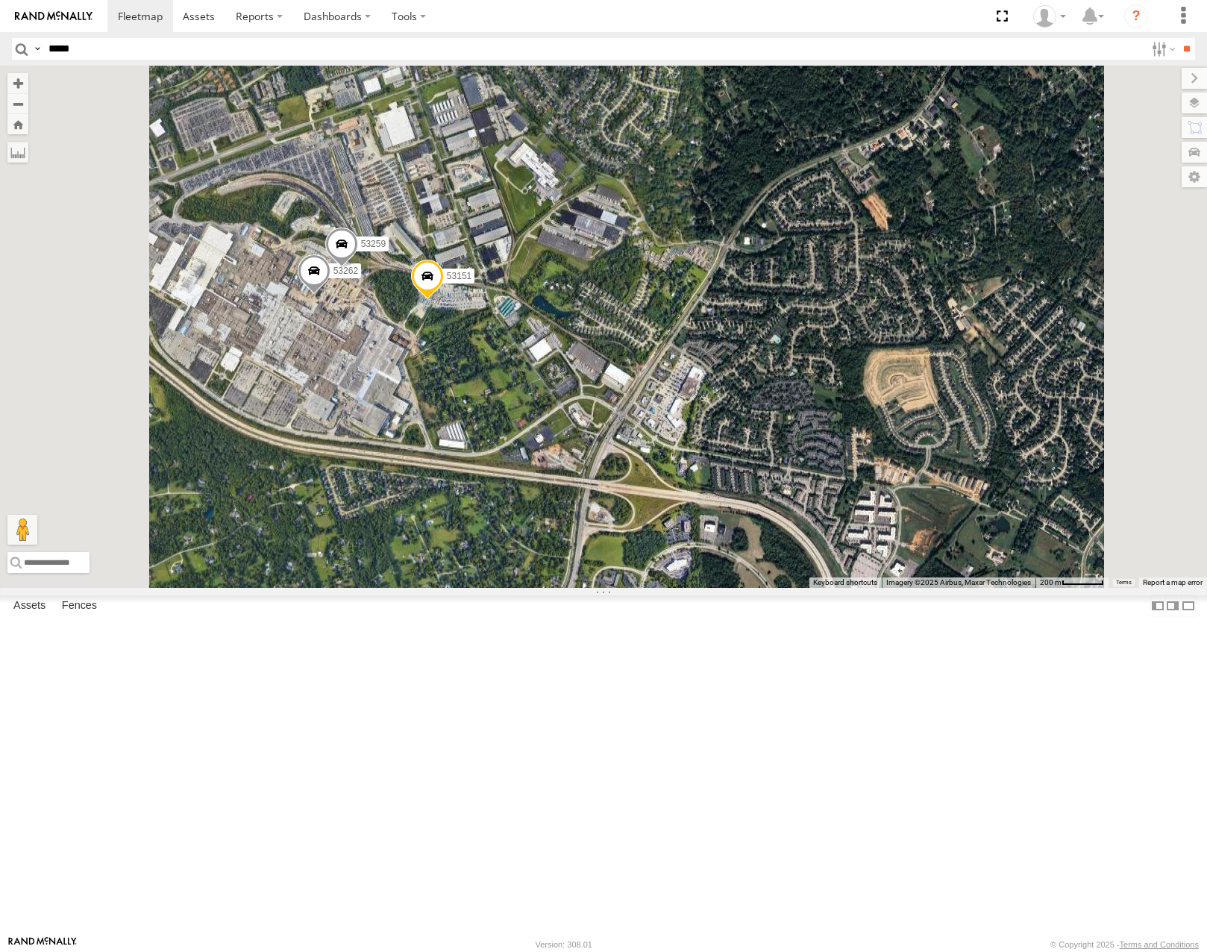
click at [180, 47] on input "*****" at bounding box center [594, 49] width 1103 height 22
type input "*****"
click at [1178, 38] on input "**" at bounding box center [1186, 49] width 17 height 22
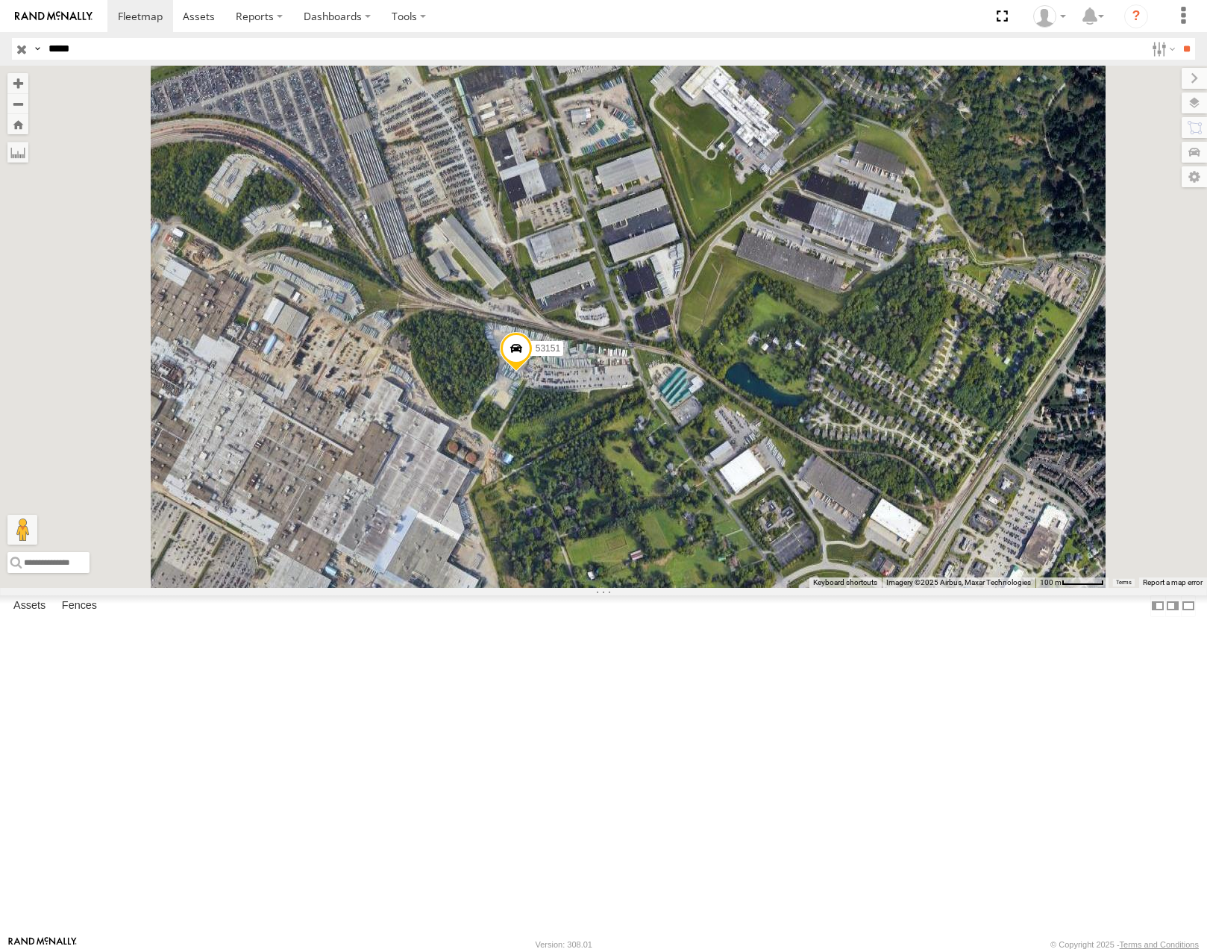
click at [745, 539] on div "53151" at bounding box center [603, 326] width 1207 height 521
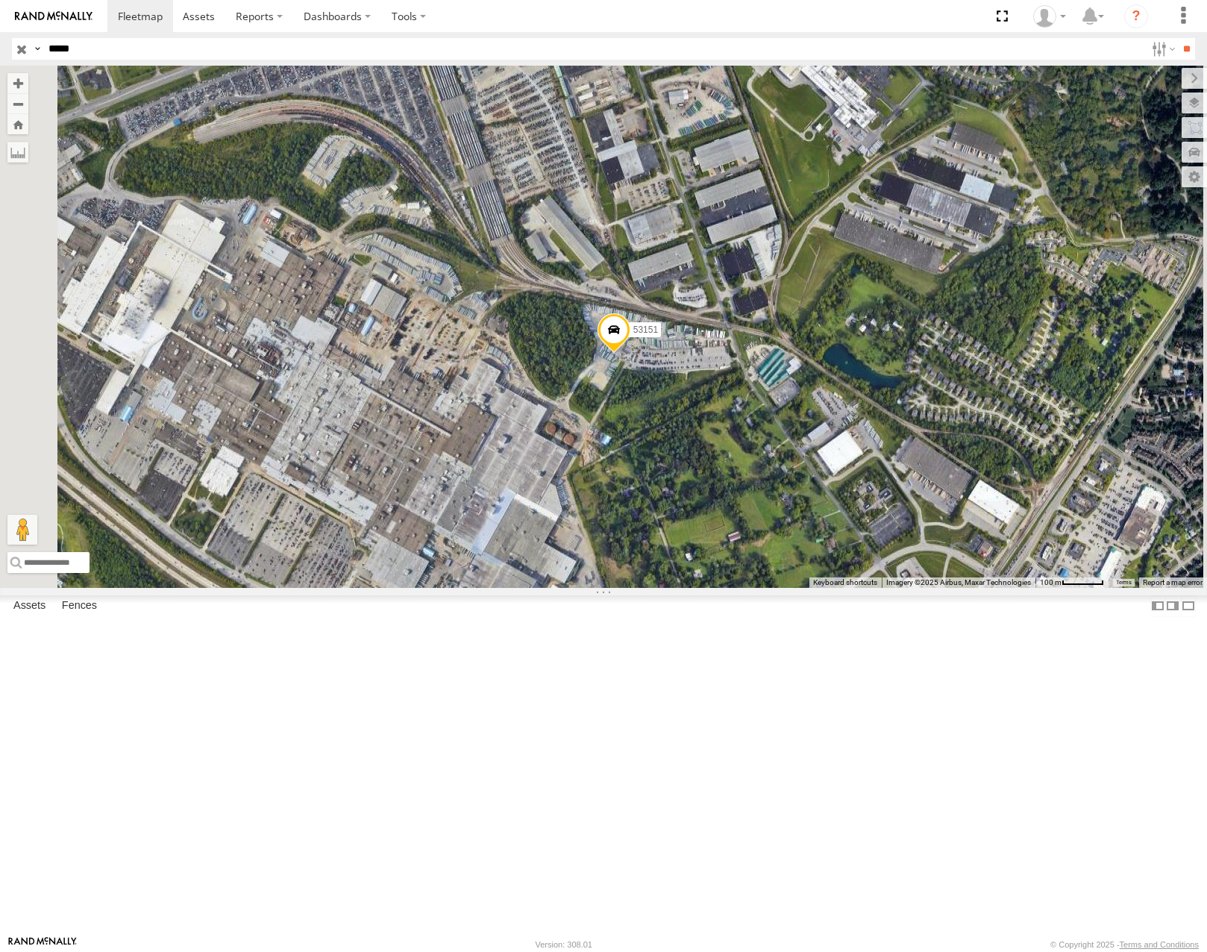
drag, startPoint x: 752, startPoint y: 592, endPoint x: 812, endPoint y: 582, distance: 60.5
click at [812, 582] on div "53151" at bounding box center [603, 326] width 1207 height 521
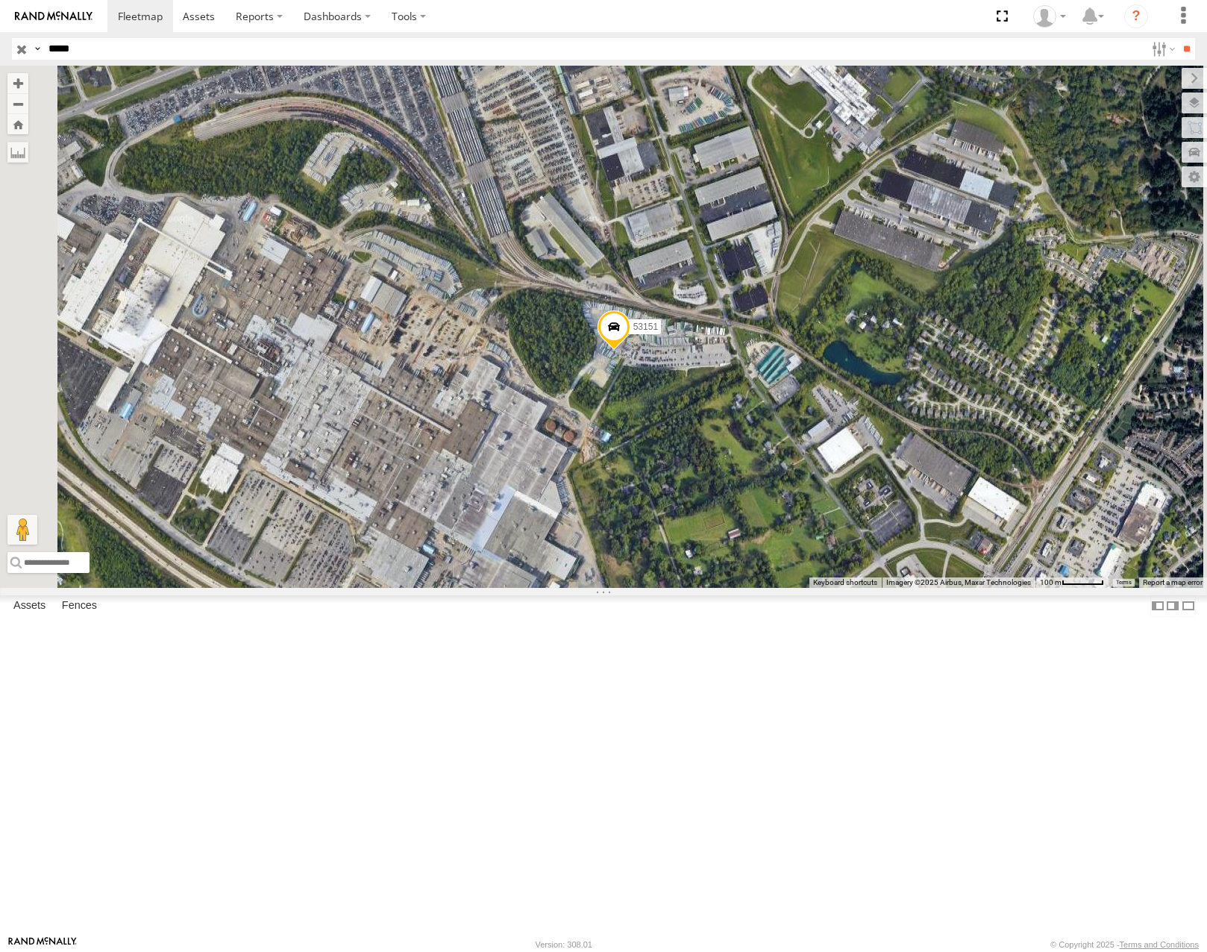
click at [19, 53] on input "button" at bounding box center [21, 49] width 19 height 22
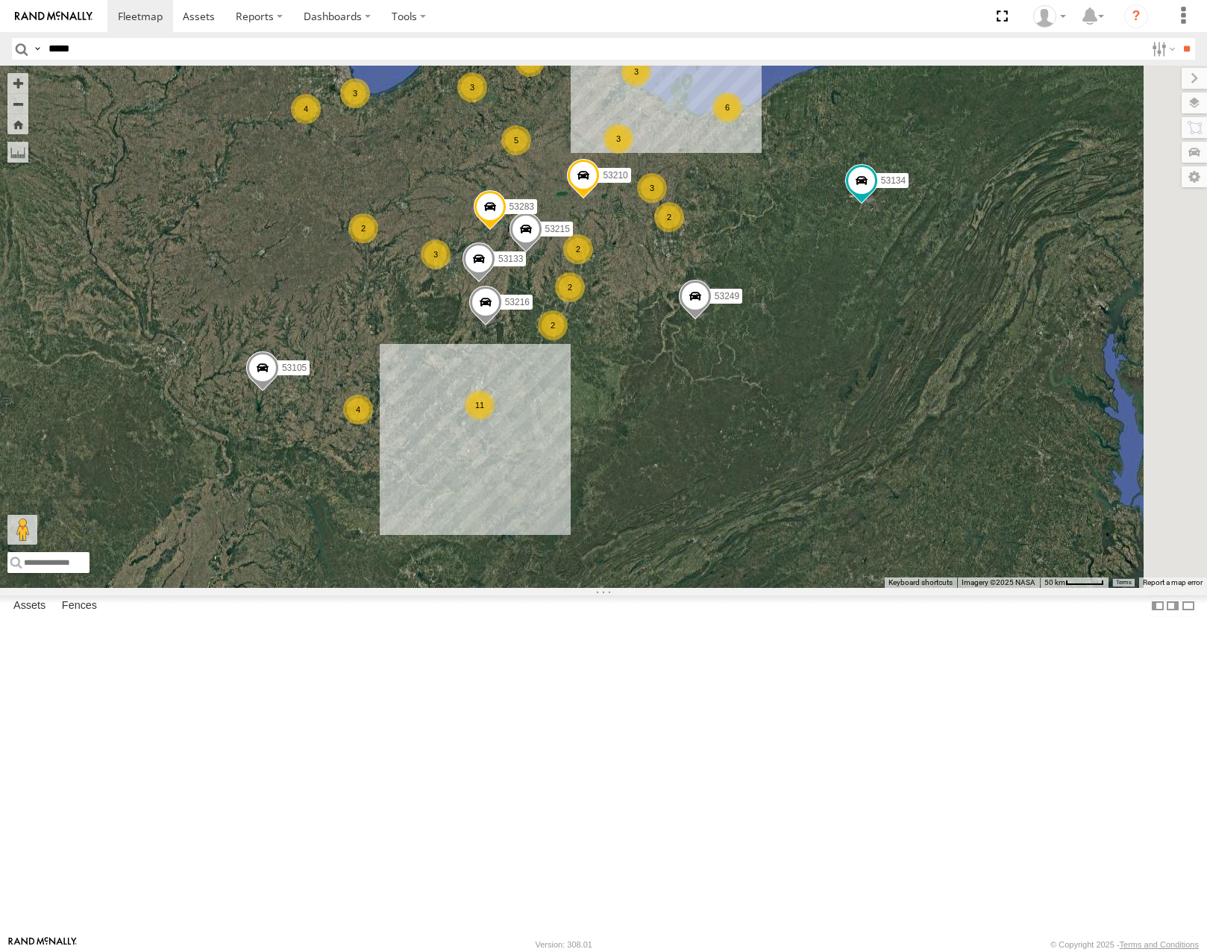
drag, startPoint x: 850, startPoint y: 325, endPoint x: 730, endPoint y: 565, distance: 268.6
click at [730, 565] on div "53215 4 5 3 53216 4 2 11 3 3 3 2 12 6 53210 2 3 2 3 2 53133 53105 2 53249 53283…" at bounding box center [603, 326] width 1207 height 521
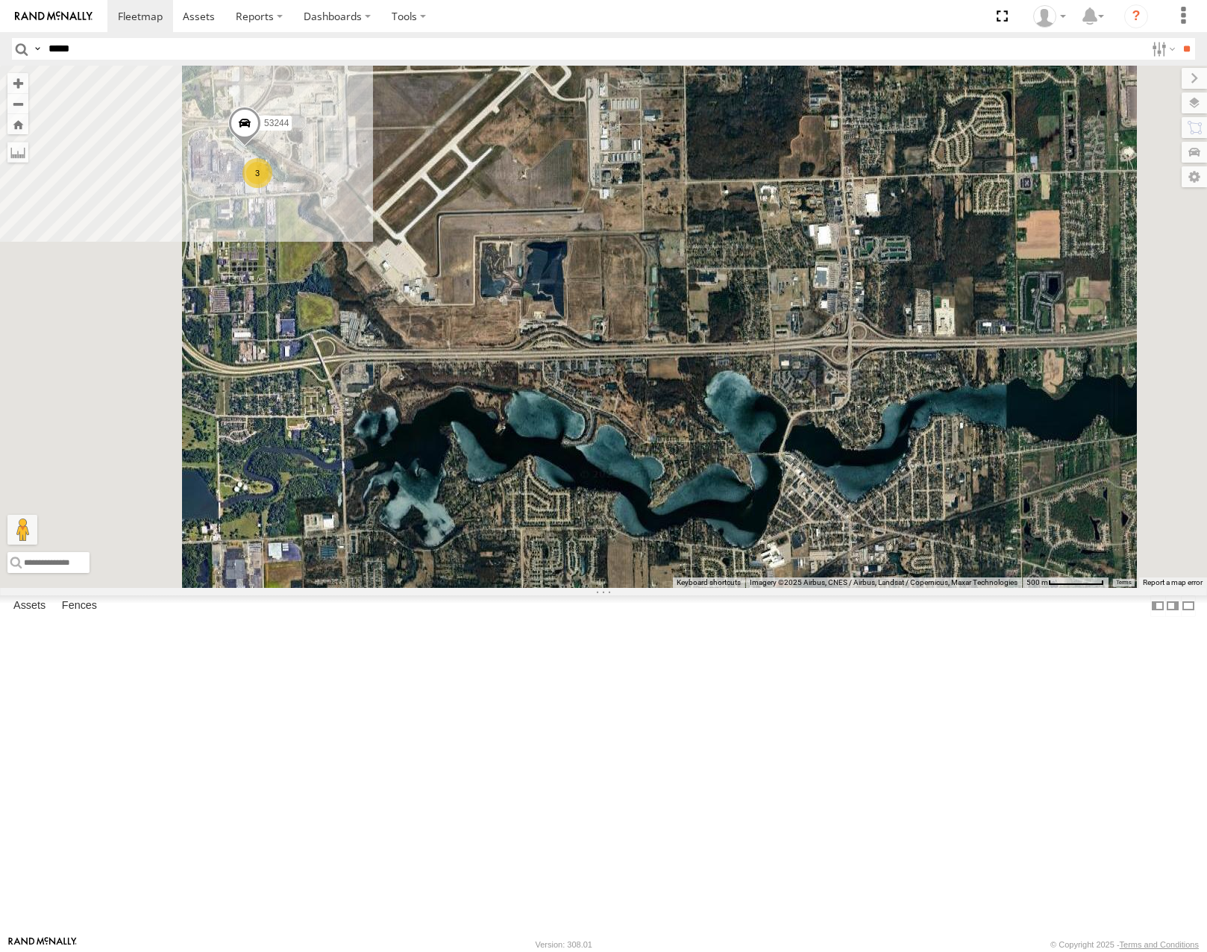
drag, startPoint x: 538, startPoint y: 351, endPoint x: 743, endPoint y: 401, distance: 211.3
click at [743, 401] on div "53215 53216 53210 53133 53105 53249 53283 53134 53280 53269 53271 53106 53247 5…" at bounding box center [603, 326] width 1207 height 521
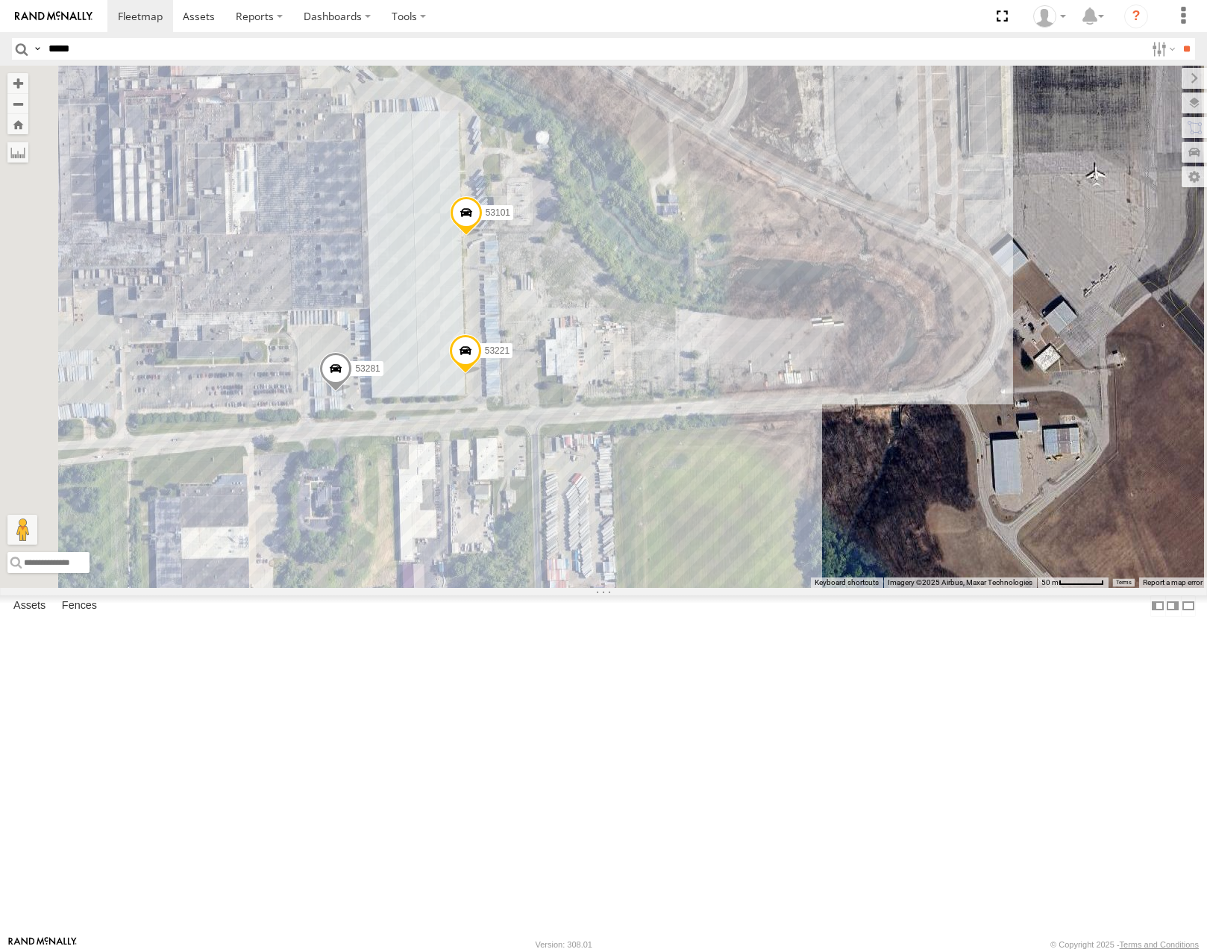
drag, startPoint x: 744, startPoint y: 307, endPoint x: 749, endPoint y: 300, distance: 9.1
click at [749, 300] on div "53215 53216 53210 53133 53105 53249 53283 53134 53280 53269 53271 53106 53247 5…" at bounding box center [603, 326] width 1207 height 521
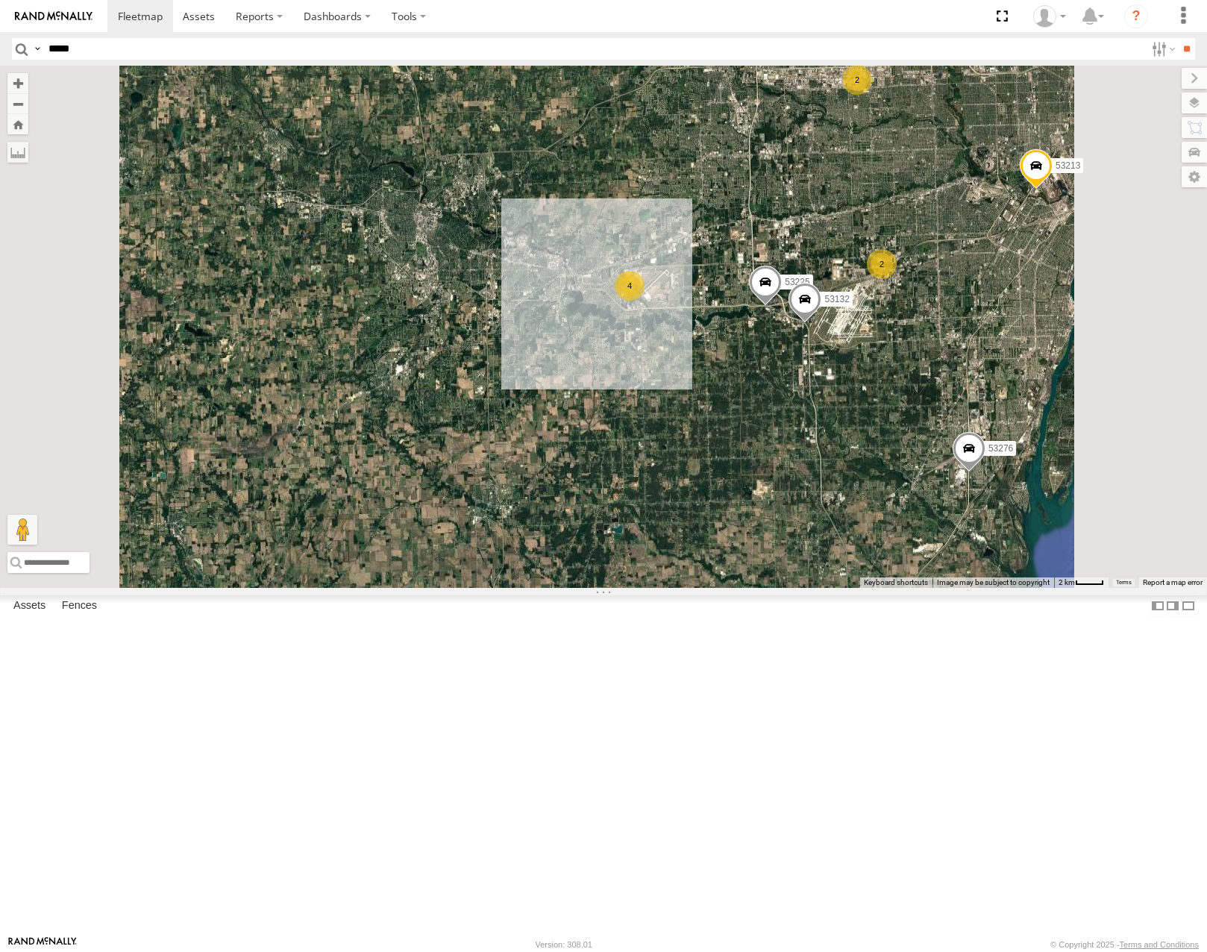
drag, startPoint x: 929, startPoint y: 309, endPoint x: 824, endPoint y: 346, distance: 111.6
click at [824, 346] on div "53215 53216 53210 53133 53105 53249 53283 53134 53280 53269 53271 53106 53247 5…" at bounding box center [603, 326] width 1207 height 521
